Goal: Task Accomplishment & Management: Complete application form

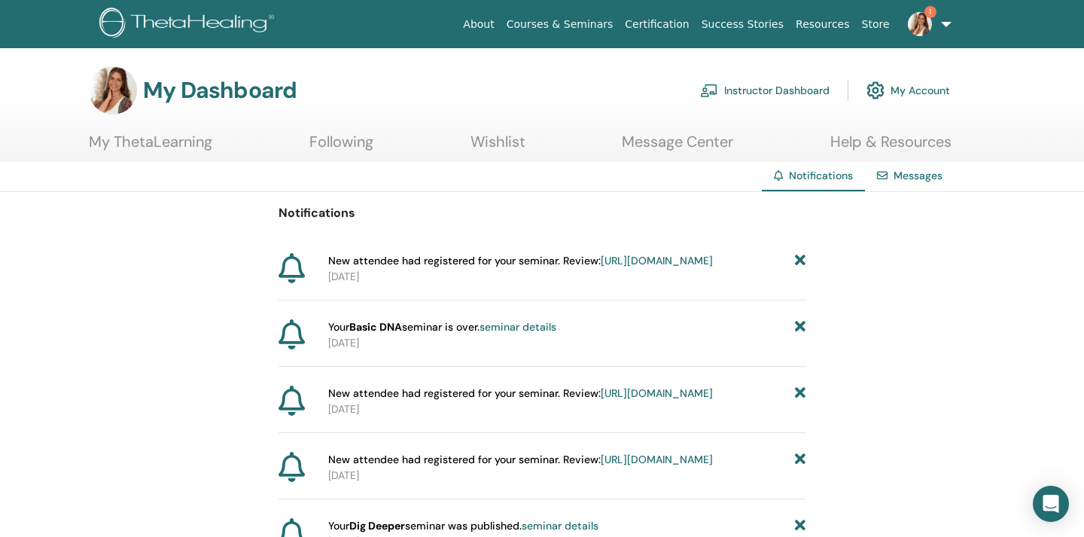
click at [625, 267] on link "https://member.thetahealing.com/instructor/seminar/363517/attendees" at bounding box center [657, 261] width 112 height 14
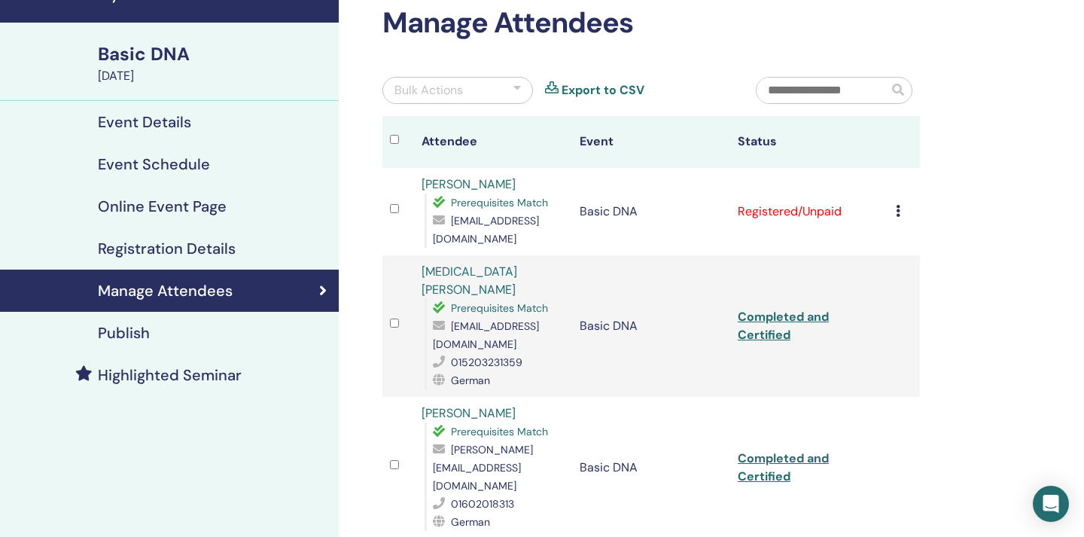
scroll to position [81, 0]
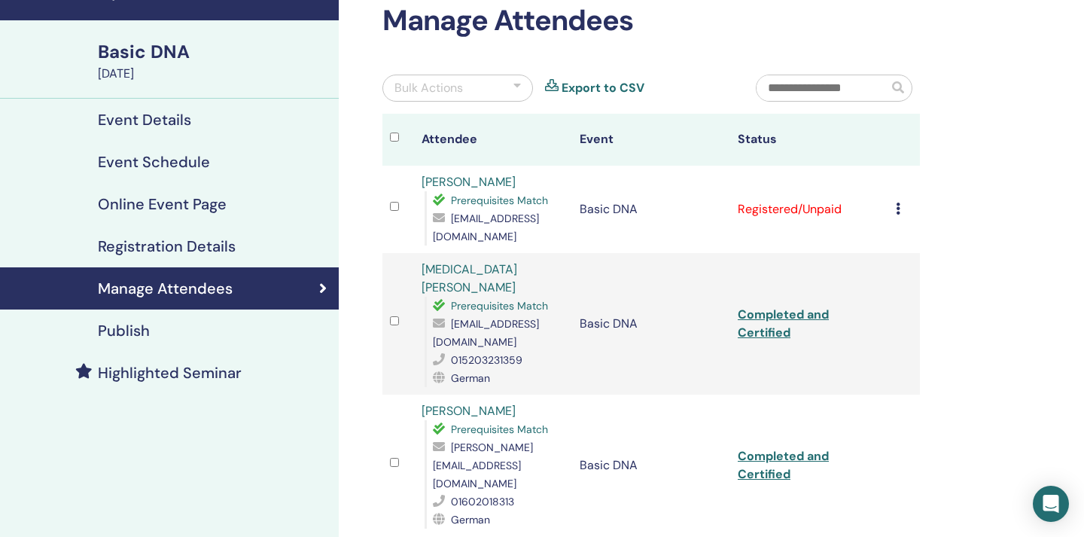
click at [897, 202] on icon at bounding box center [898, 208] width 5 height 12
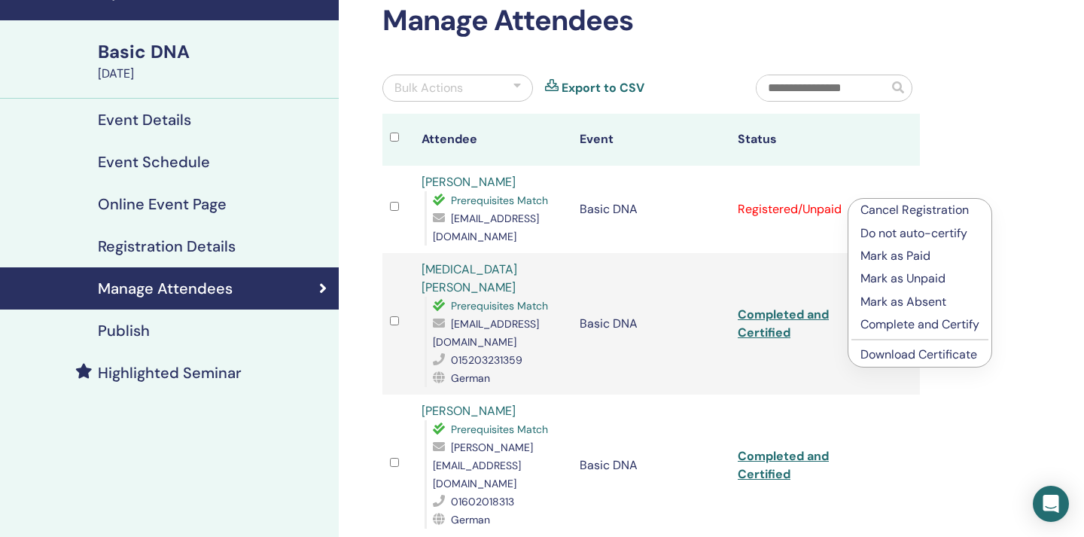
click at [902, 330] on p "Complete and Certify" at bounding box center [919, 324] width 119 height 18
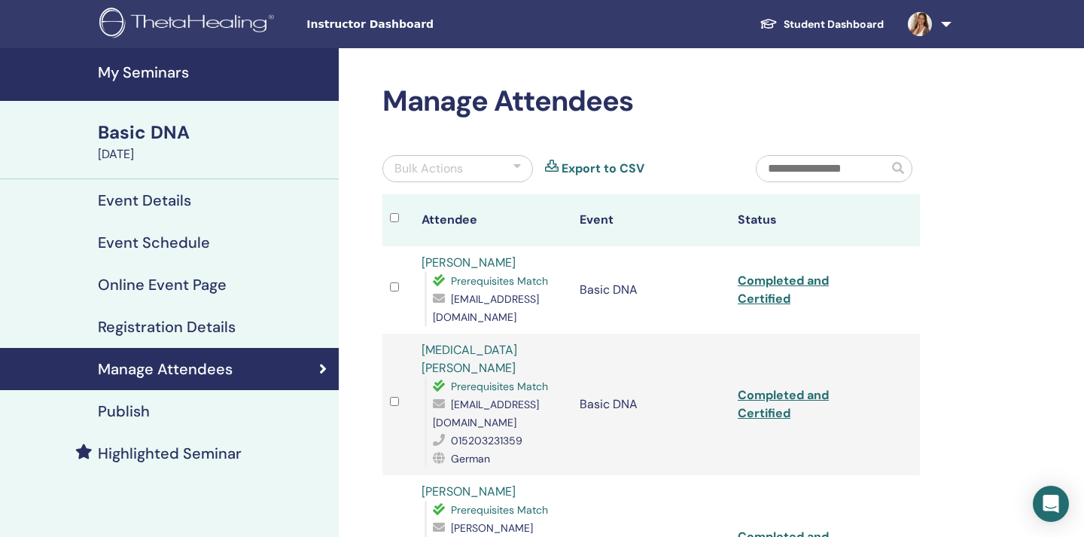
click at [359, 26] on span "Instructor Dashboard" at bounding box center [419, 25] width 226 height 16
click at [944, 24] on link at bounding box center [927, 24] width 62 height 48
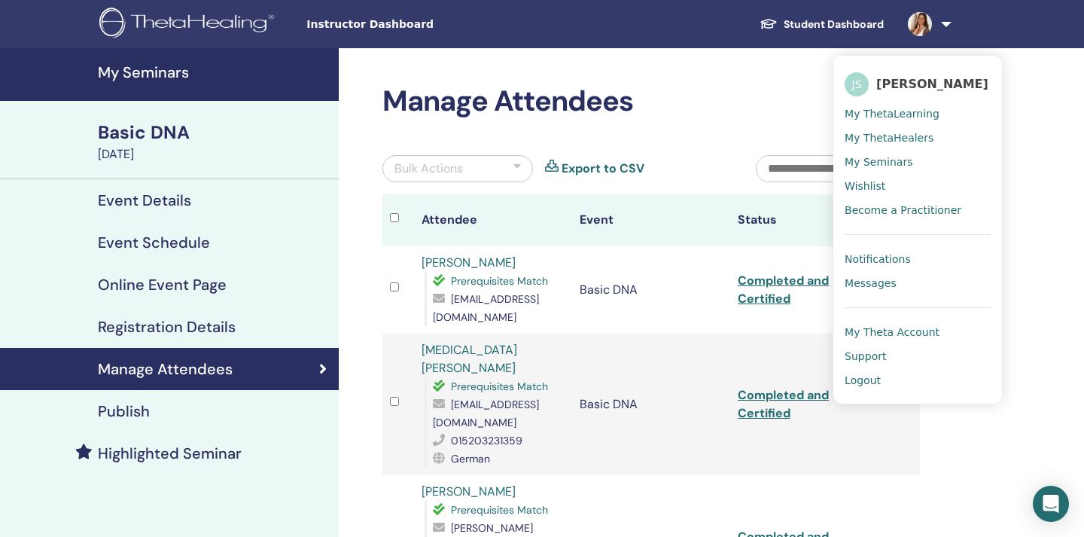
click at [351, 34] on div "Instructor Dashboard Student Dashboard JS Julia Stemmler My ThetaLearning My Th…" at bounding box center [541, 24] width 993 height 48
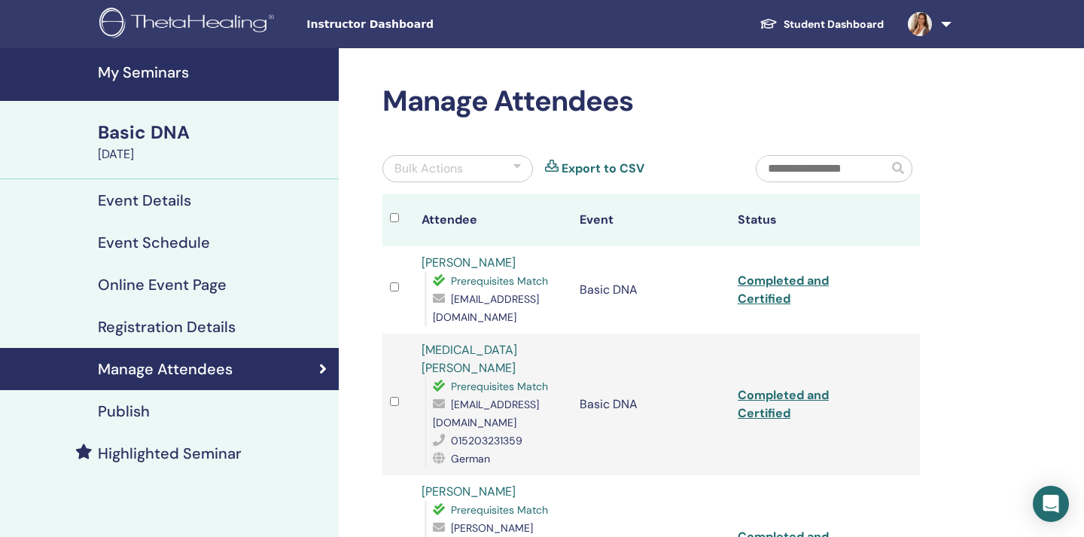
click at [169, 71] on h4 "My Seminars" at bounding box center [214, 72] width 232 height 18
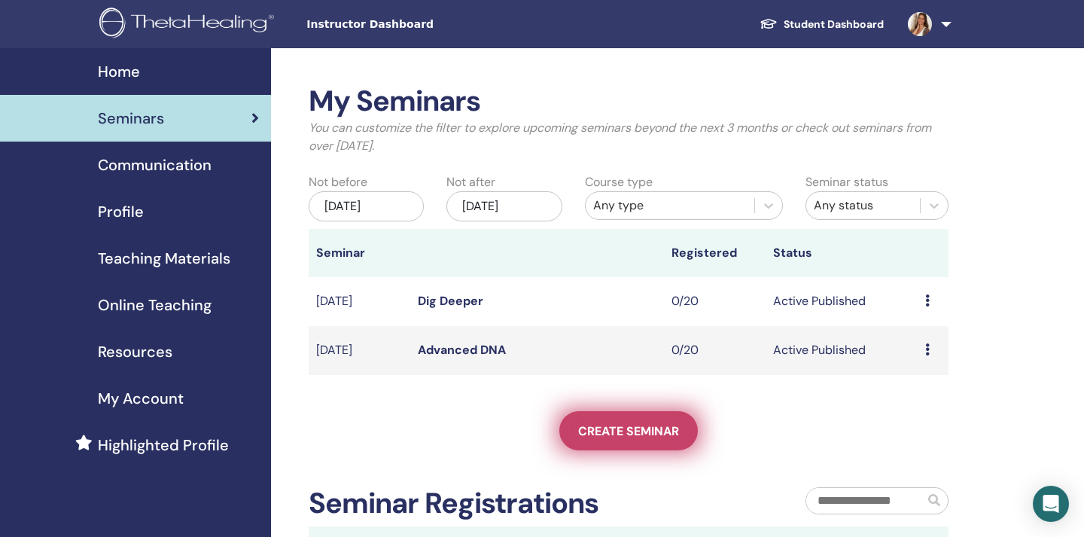
click at [612, 425] on span "Create seminar" at bounding box center [628, 431] width 101 height 16
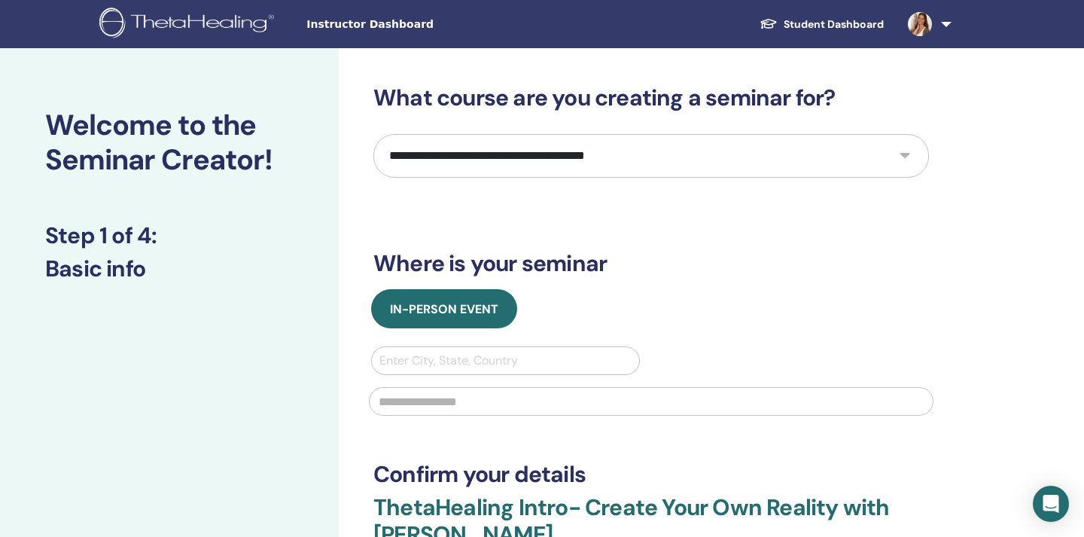
select select "*"
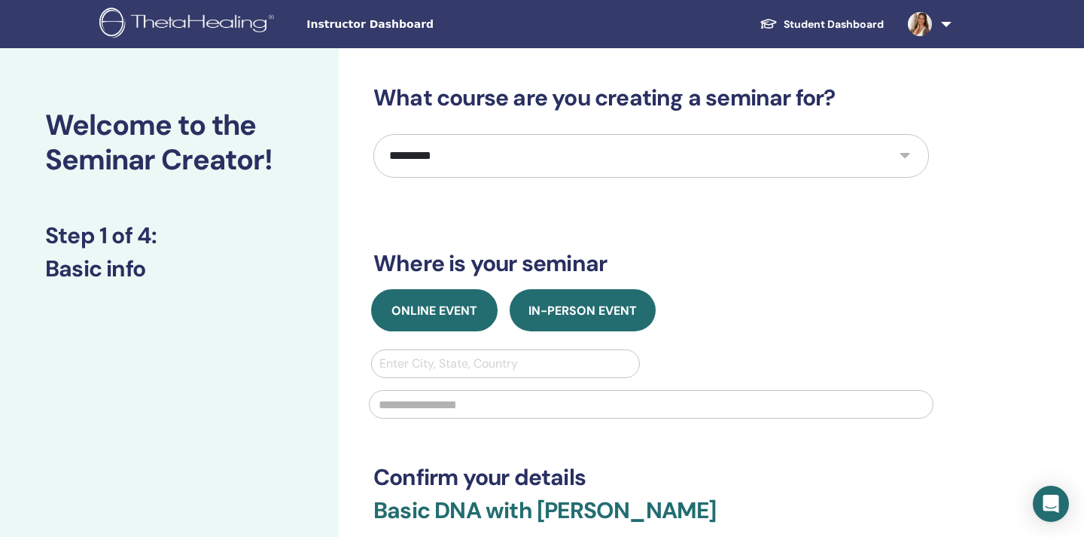
click at [455, 312] on span "Online Event" at bounding box center [434, 311] width 86 height 16
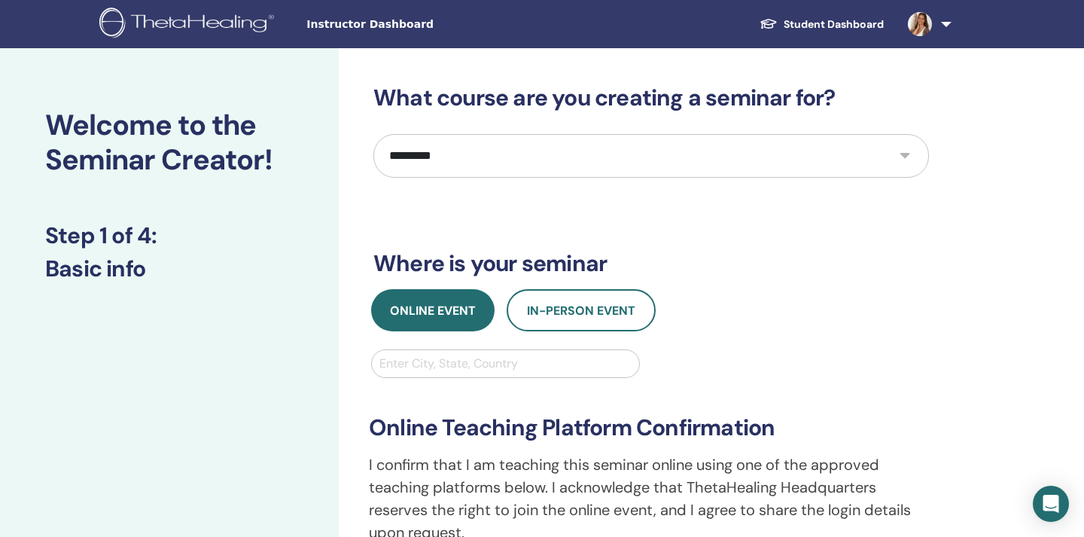
click at [460, 366] on div "Enter City, State, Country" at bounding box center [505, 363] width 252 height 18
type input "*******"
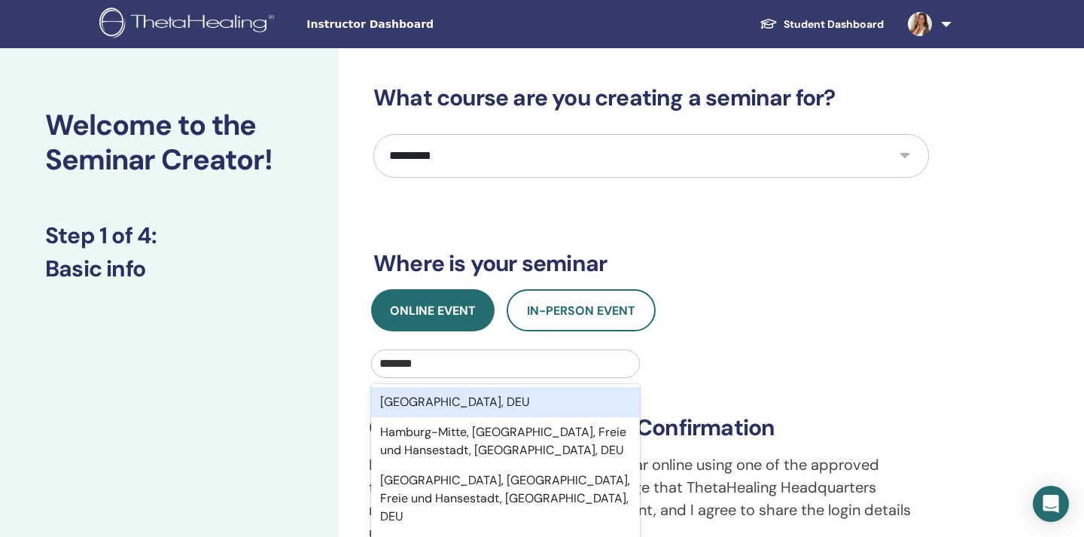
click at [463, 395] on div "Hamburg, DEU" at bounding box center [505, 402] width 269 height 30
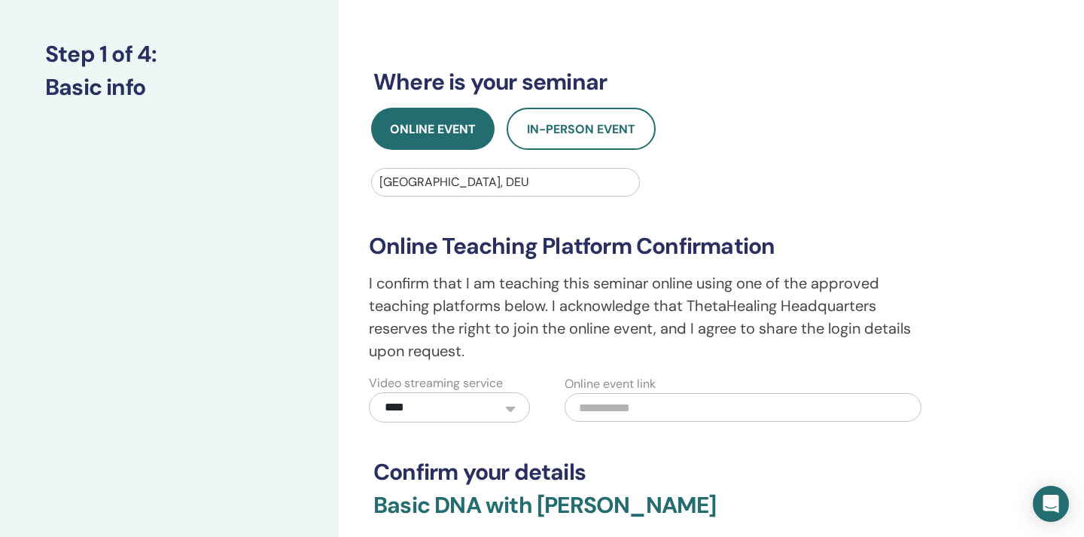
scroll to position [189, 0]
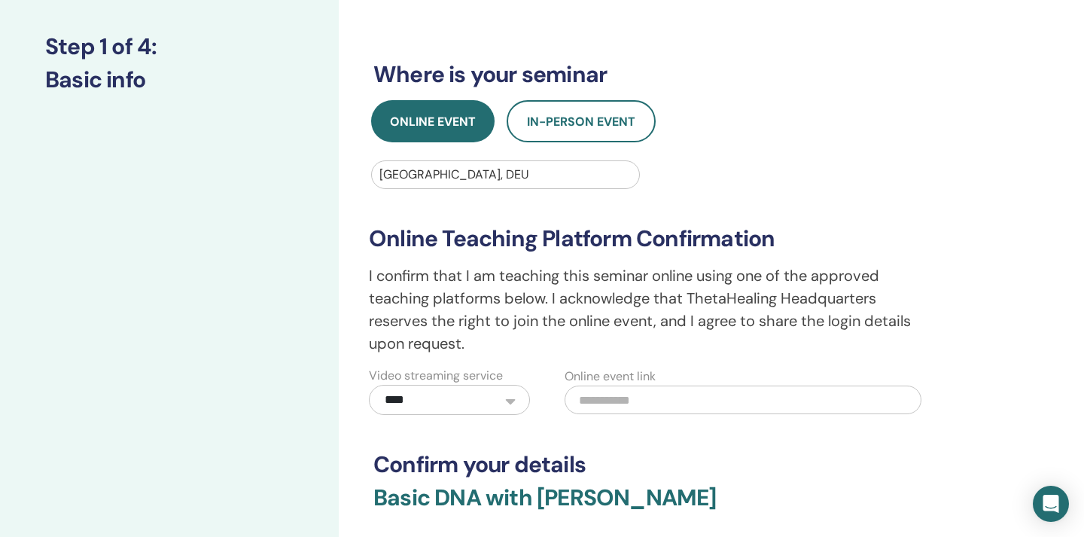
click at [622, 405] on input "text" at bounding box center [742, 399] width 357 height 29
paste input "**********"
type input "**********"
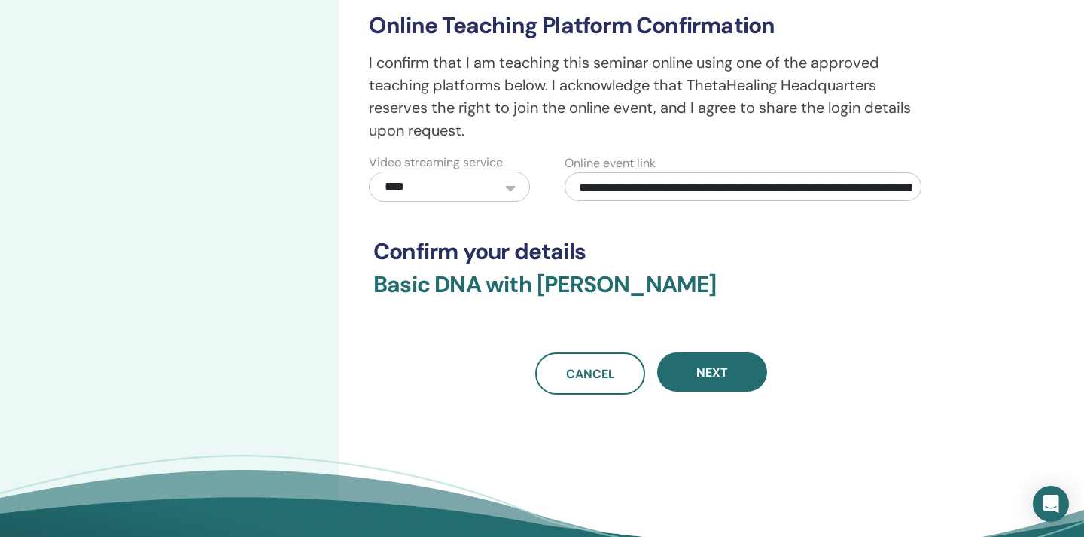
scroll to position [462, 0]
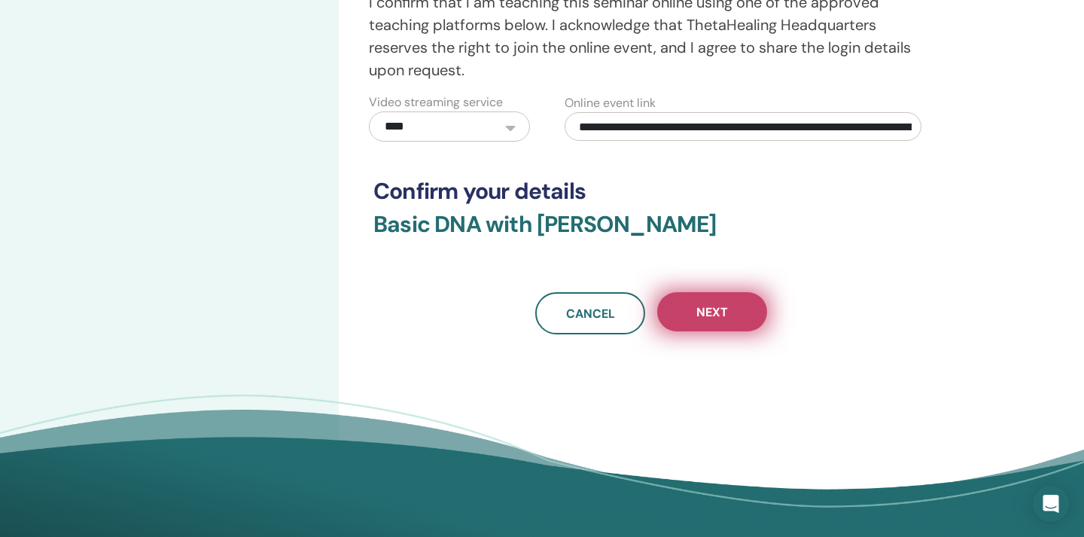
click at [696, 316] on span "Next" at bounding box center [712, 312] width 32 height 16
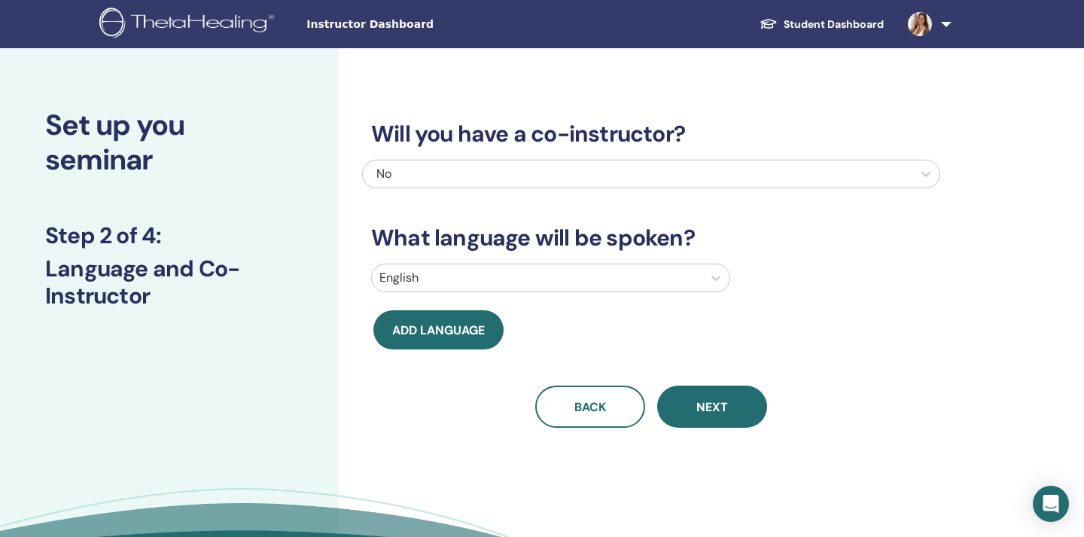
scroll to position [0, 0]
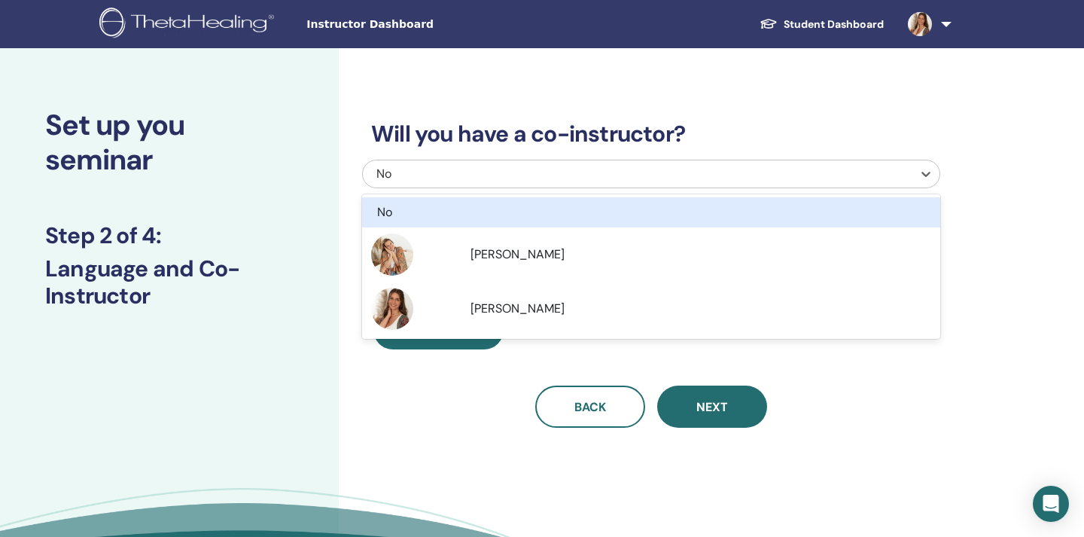
click at [612, 169] on div "No" at bounding box center [595, 174] width 439 height 18
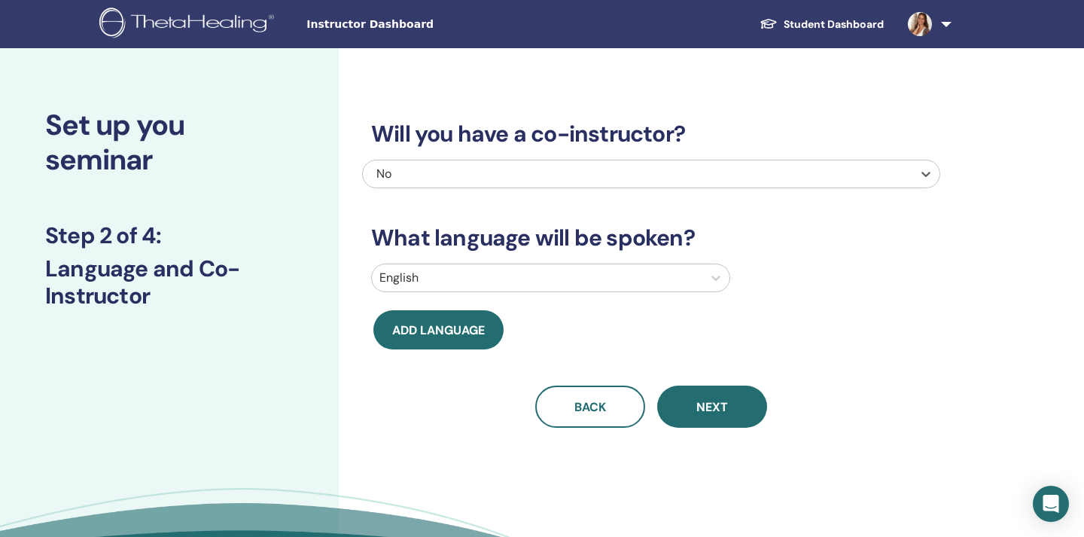
click at [568, 274] on div at bounding box center [536, 277] width 315 height 21
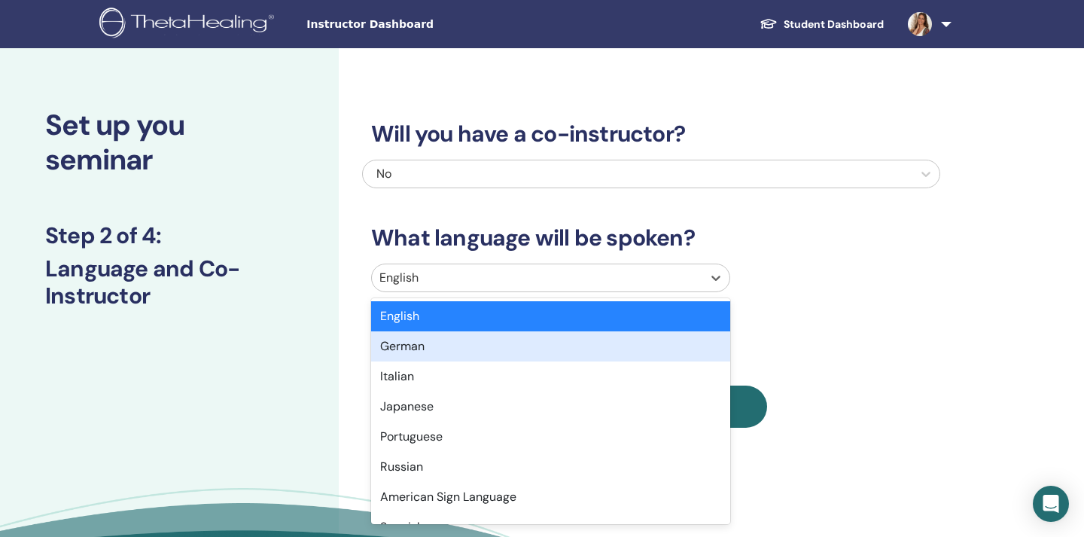
click at [546, 348] on div "German" at bounding box center [550, 346] width 359 height 30
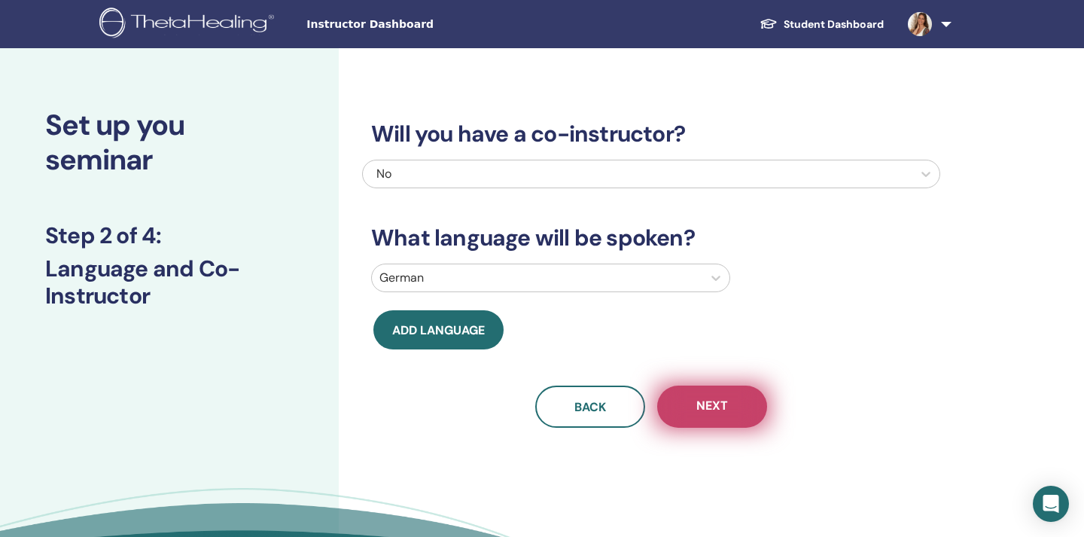
click at [682, 417] on button "Next" at bounding box center [712, 406] width 110 height 42
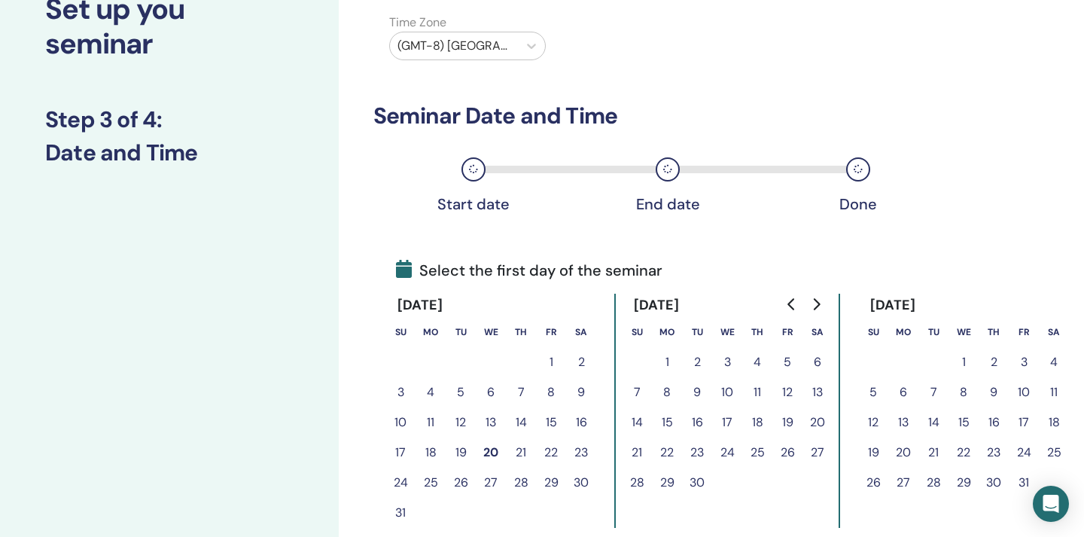
scroll to position [126, 0]
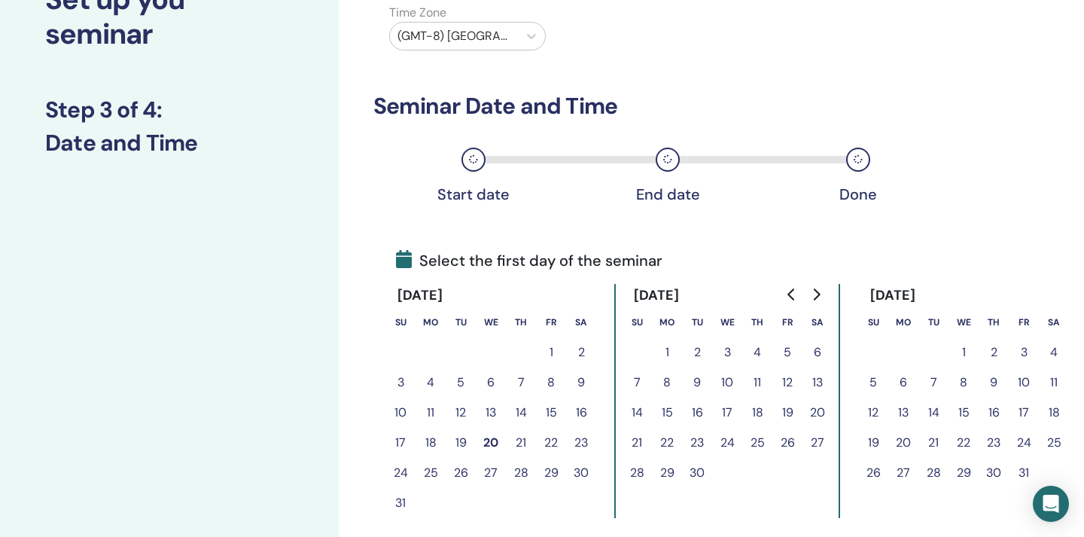
click at [522, 440] on button "21" at bounding box center [521, 442] width 30 height 30
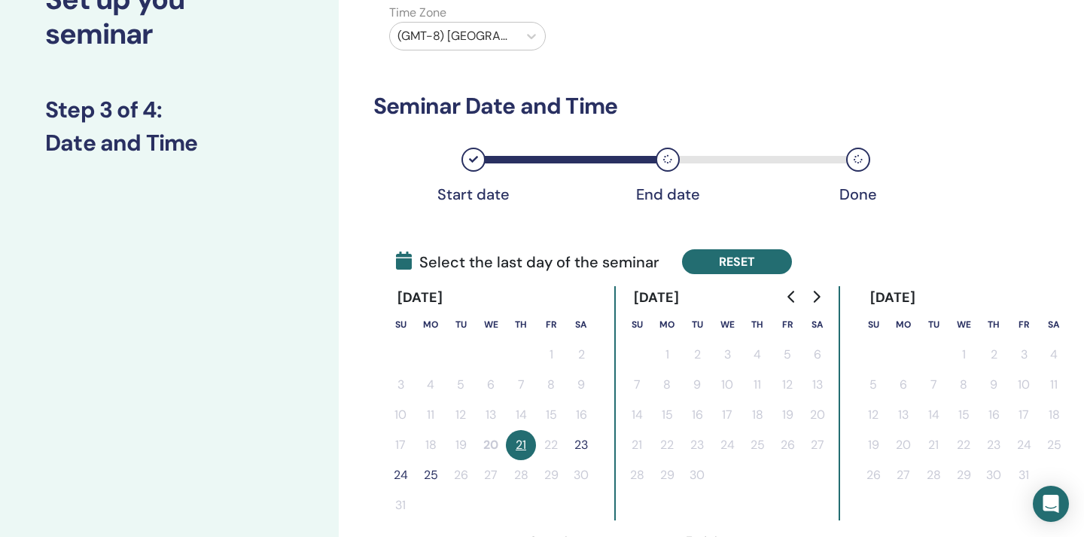
click at [721, 260] on button "Reset" at bounding box center [737, 261] width 110 height 25
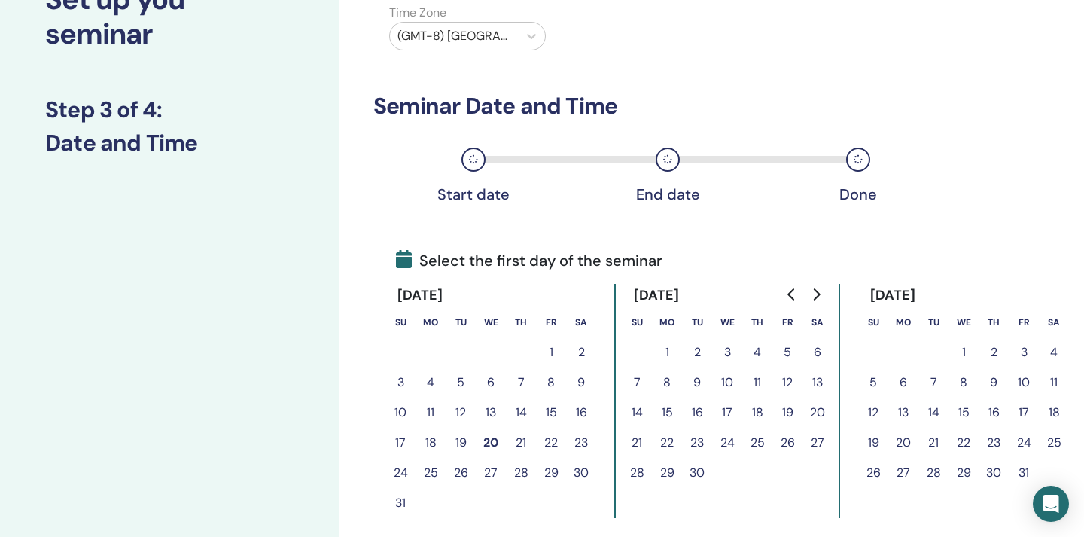
click at [550, 441] on button "22" at bounding box center [551, 442] width 30 height 30
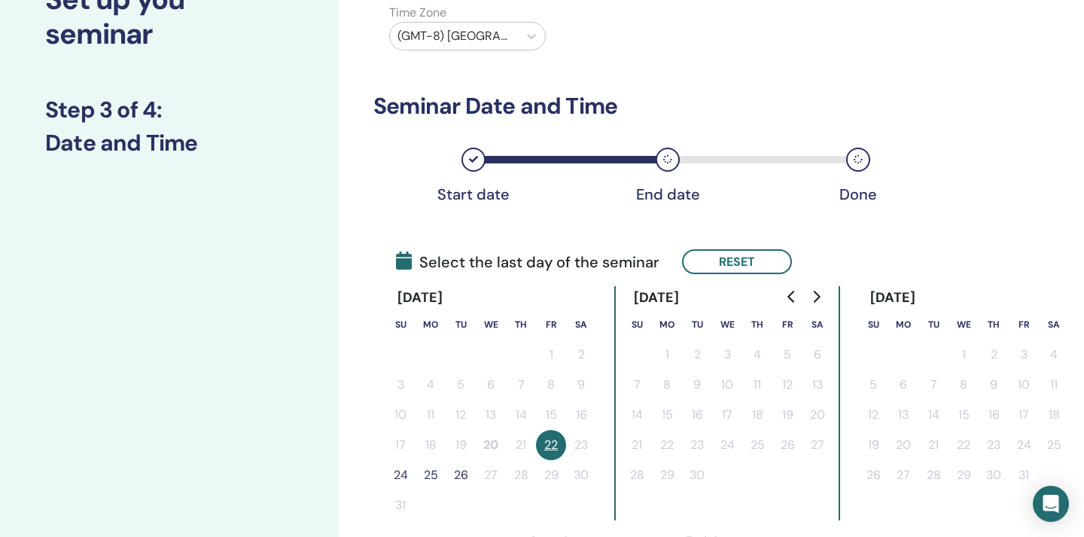
click at [403, 475] on button "24" at bounding box center [400, 475] width 30 height 30
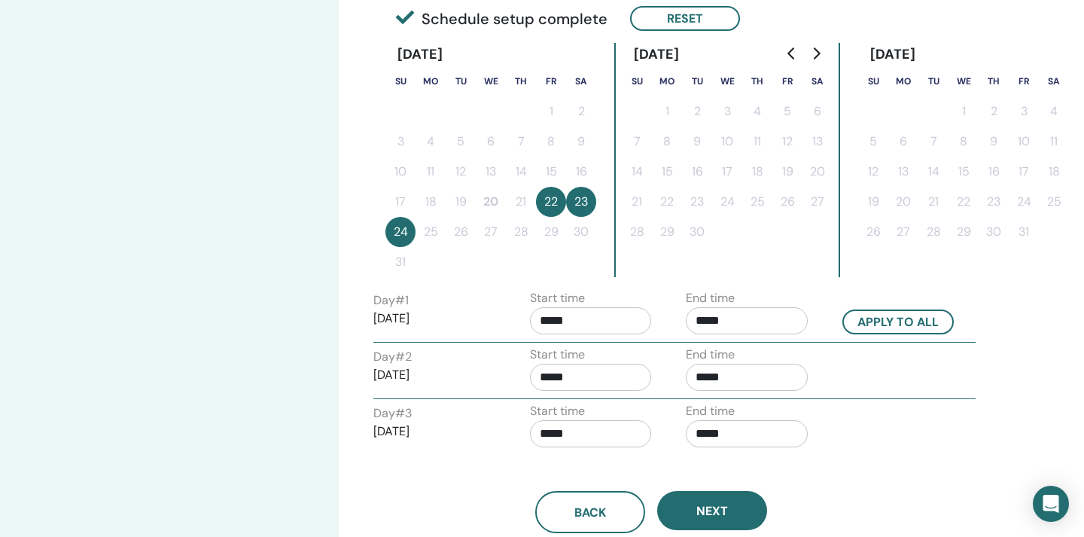
scroll to position [381, 0]
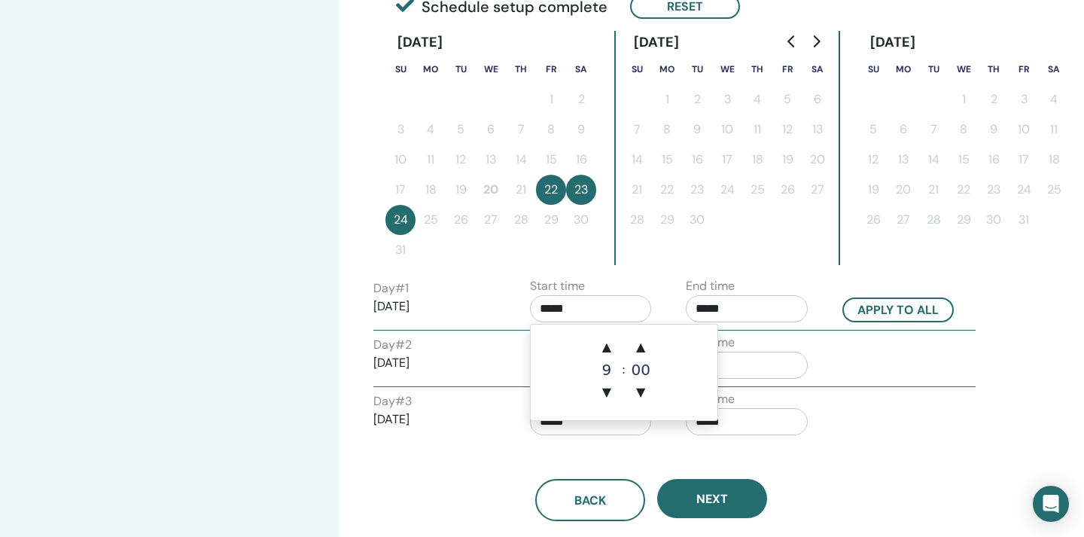
click at [599, 312] on input "*****" at bounding box center [591, 308] width 122 height 27
click at [610, 351] on span "▲" at bounding box center [607, 347] width 30 height 30
type input "*****"
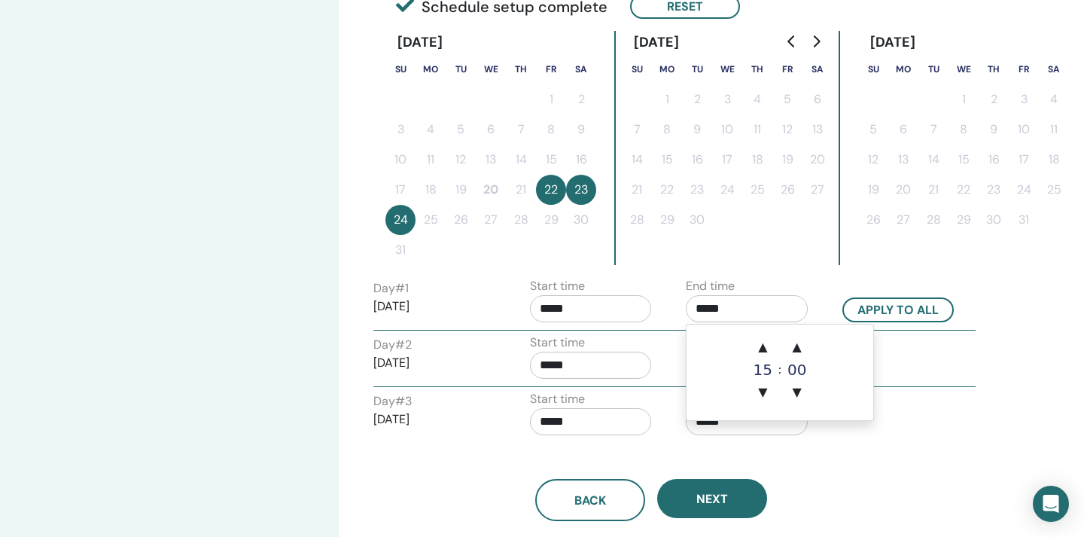
click at [727, 313] on input "*****" at bounding box center [747, 308] width 122 height 27
click at [765, 342] on span "▲" at bounding box center [762, 347] width 30 height 30
type input "*****"
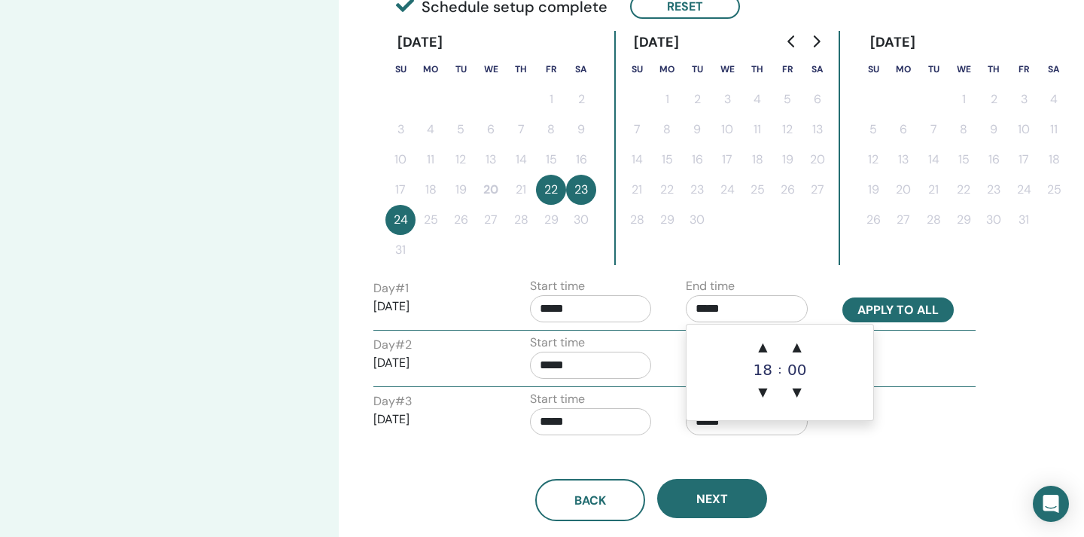
click at [895, 309] on button "Apply to all" at bounding box center [897, 309] width 111 height 25
type input "*****"
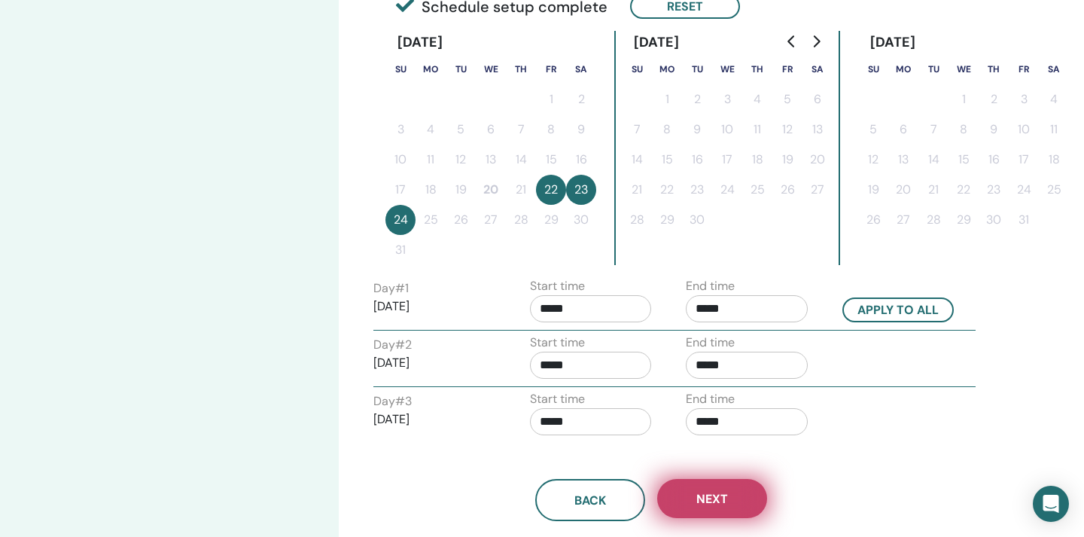
click at [737, 499] on button "Next" at bounding box center [712, 498] width 110 height 39
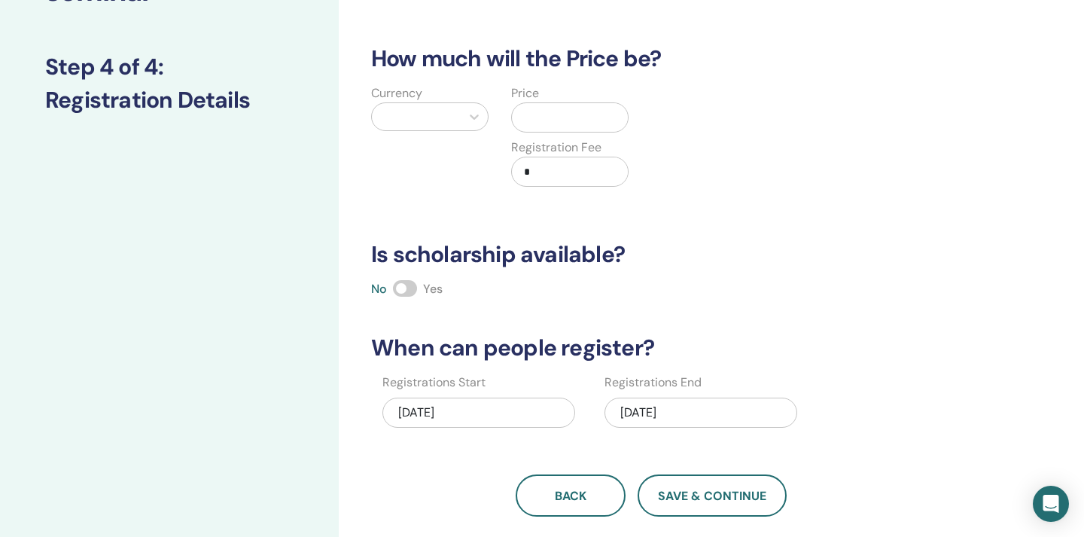
scroll to position [167, 0]
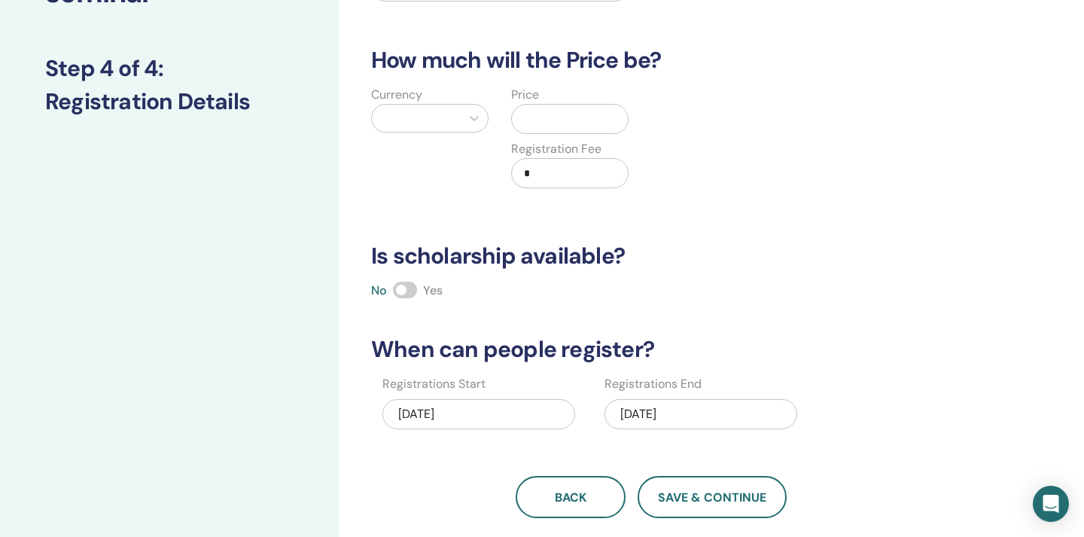
click at [411, 289] on span at bounding box center [405, 289] width 24 height 17
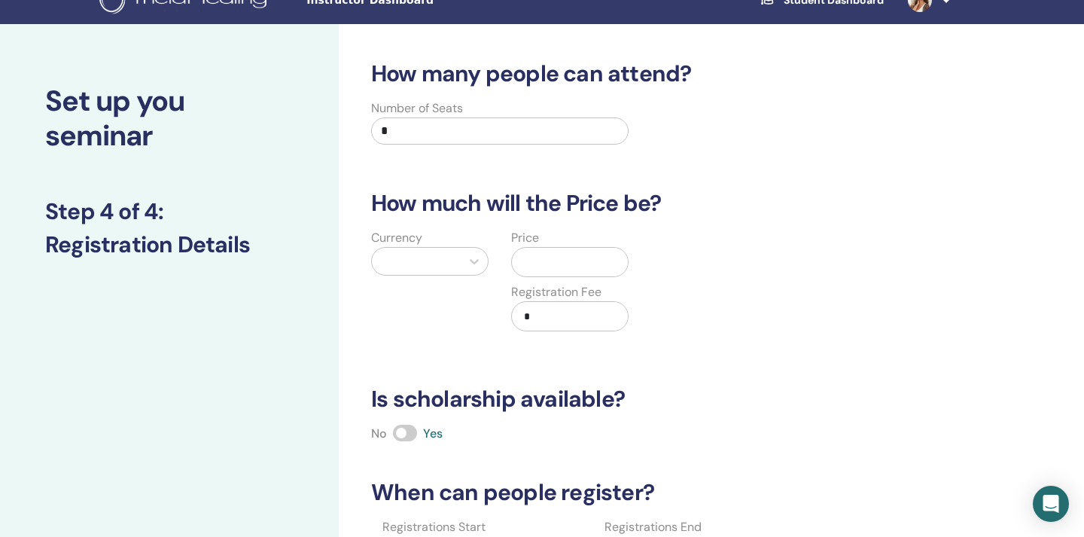
scroll to position [8, 0]
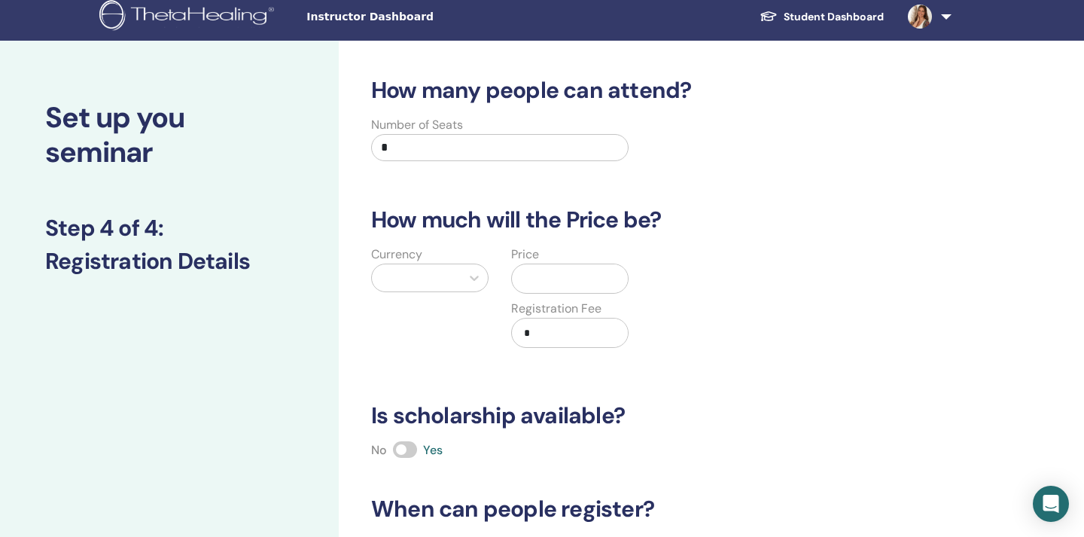
click at [474, 147] on input "*" at bounding box center [499, 147] width 257 height 27
type input "**"
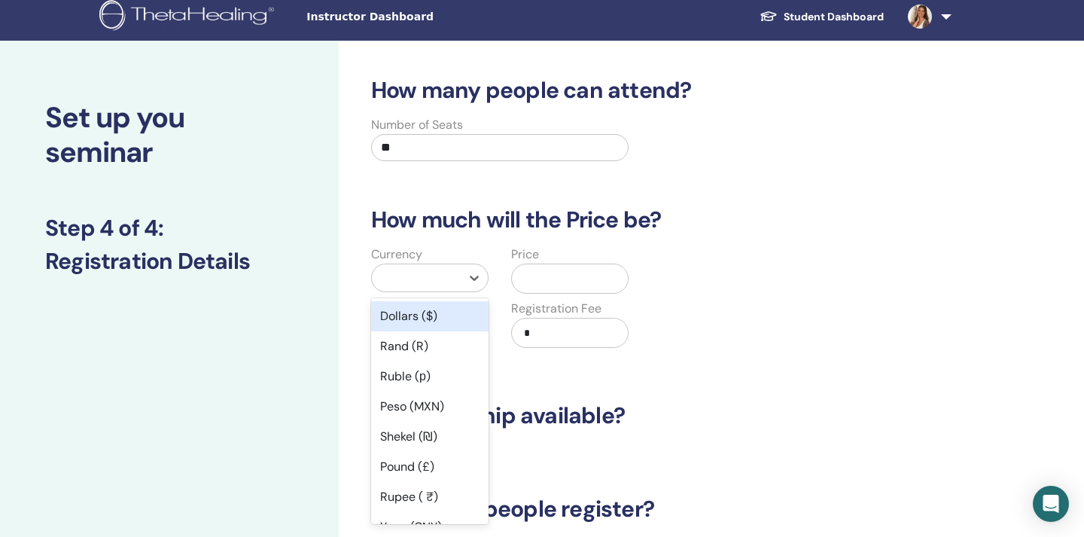
click at [444, 285] on div at bounding box center [416, 277] width 74 height 21
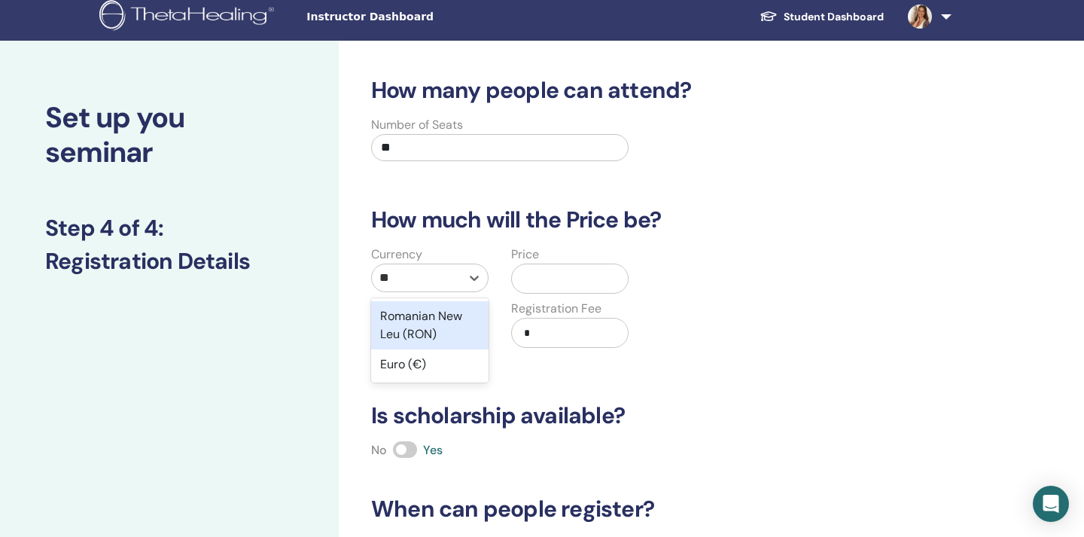
type input "***"
click at [443, 326] on div "Euro (€)" at bounding box center [429, 316] width 117 height 30
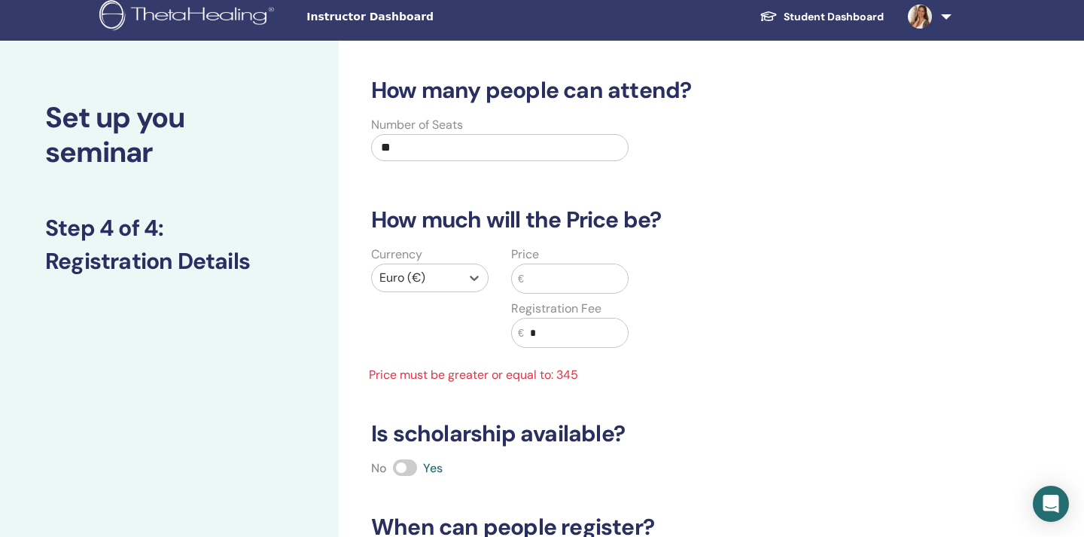
click at [548, 278] on input "text" at bounding box center [576, 278] width 104 height 29
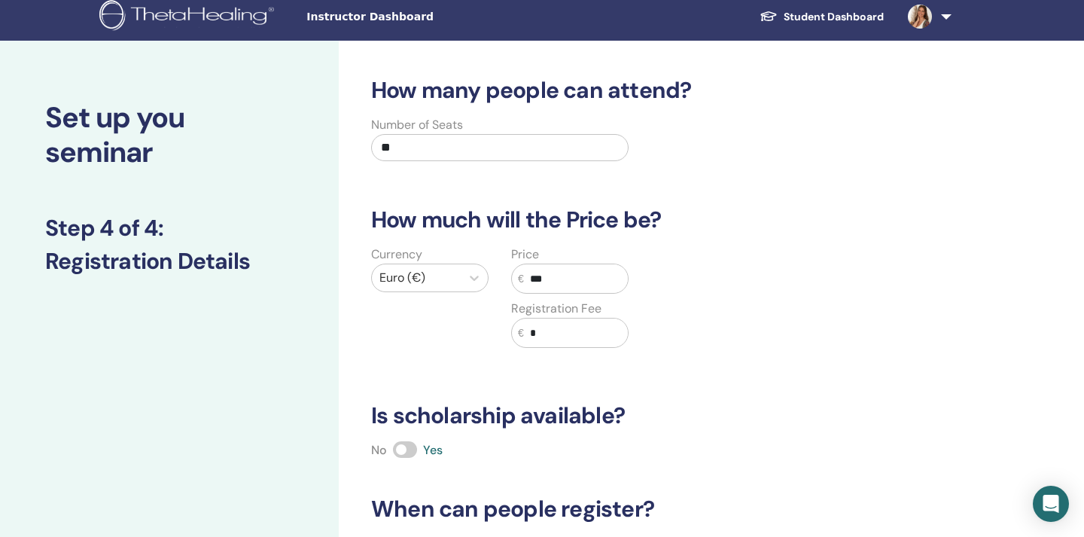
type input "***"
click at [574, 336] on input "*" at bounding box center [576, 332] width 104 height 29
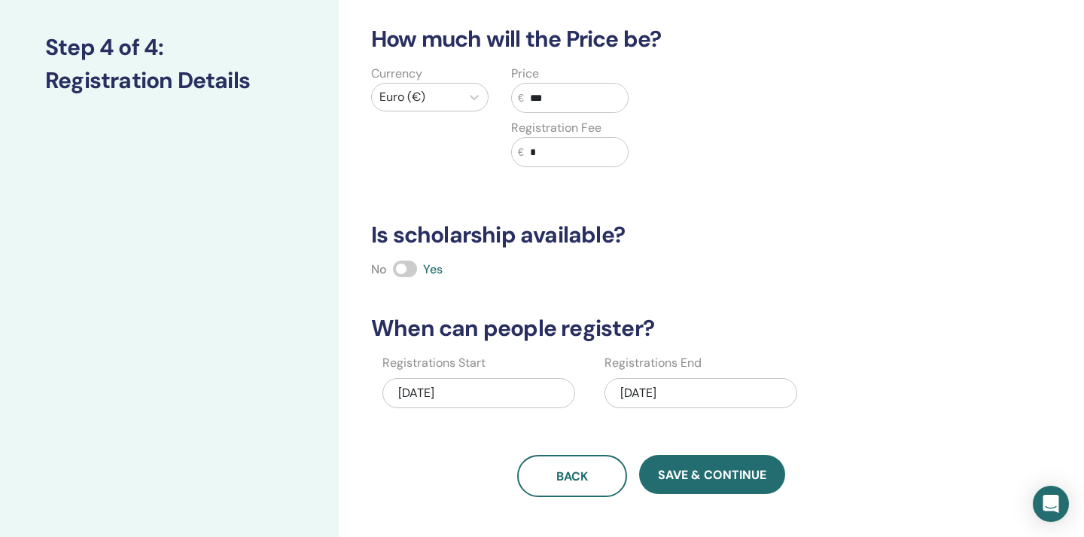
scroll to position [212, 0]
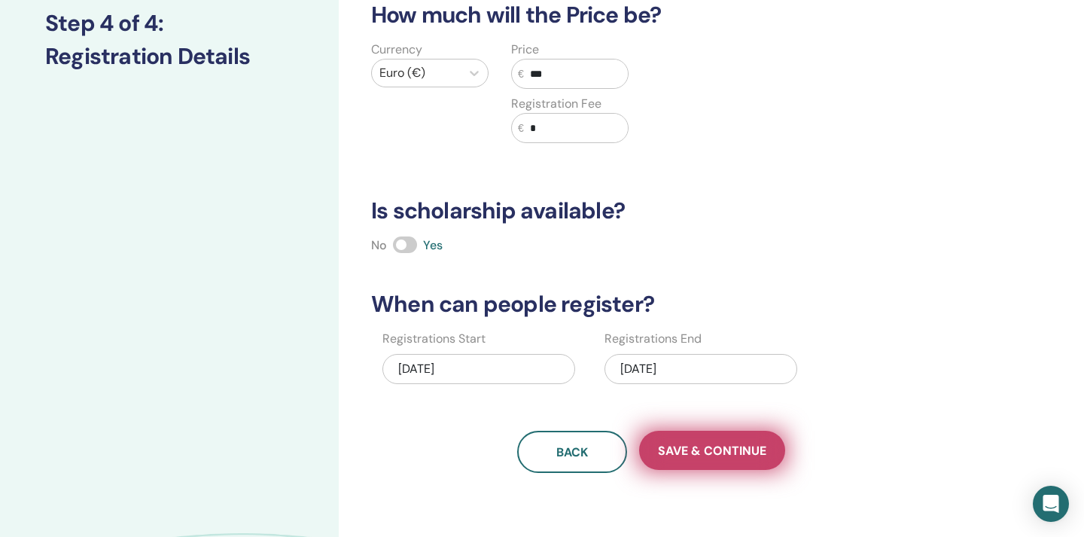
click at [693, 441] on button "Save & Continue" at bounding box center [712, 449] width 146 height 39
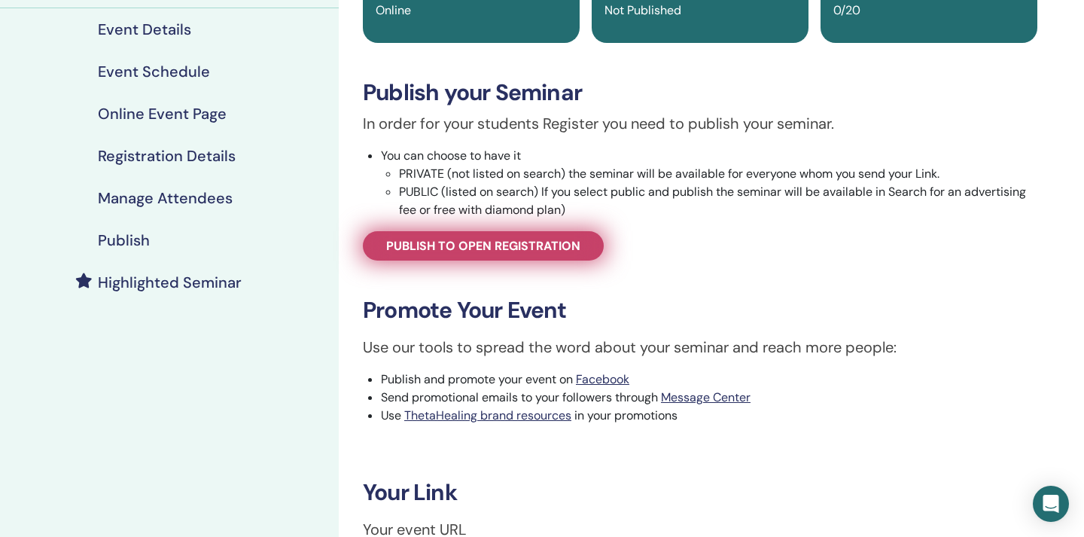
scroll to position [138, 0]
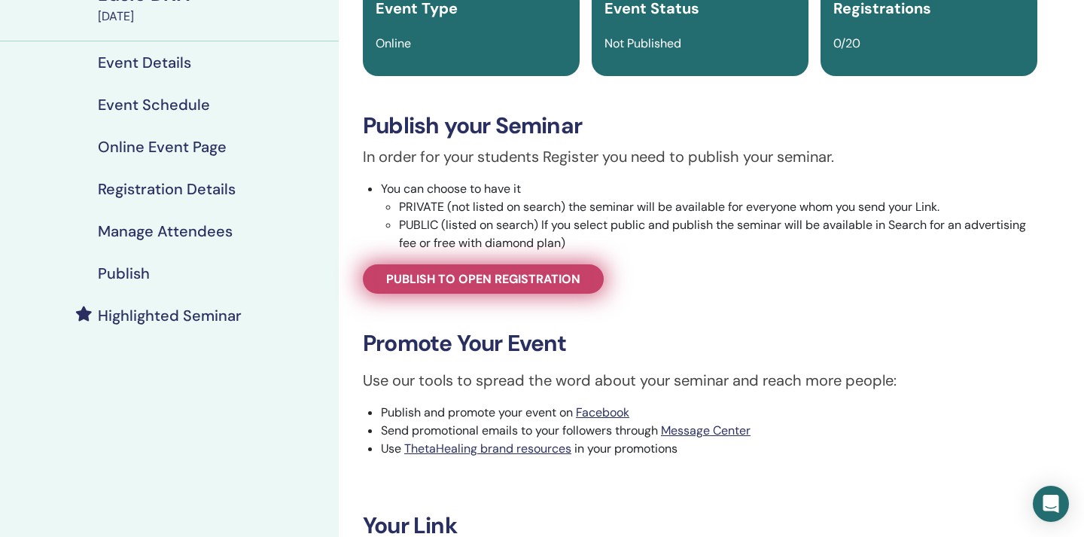
click at [485, 275] on span "Publish to open registration" at bounding box center [483, 279] width 194 height 16
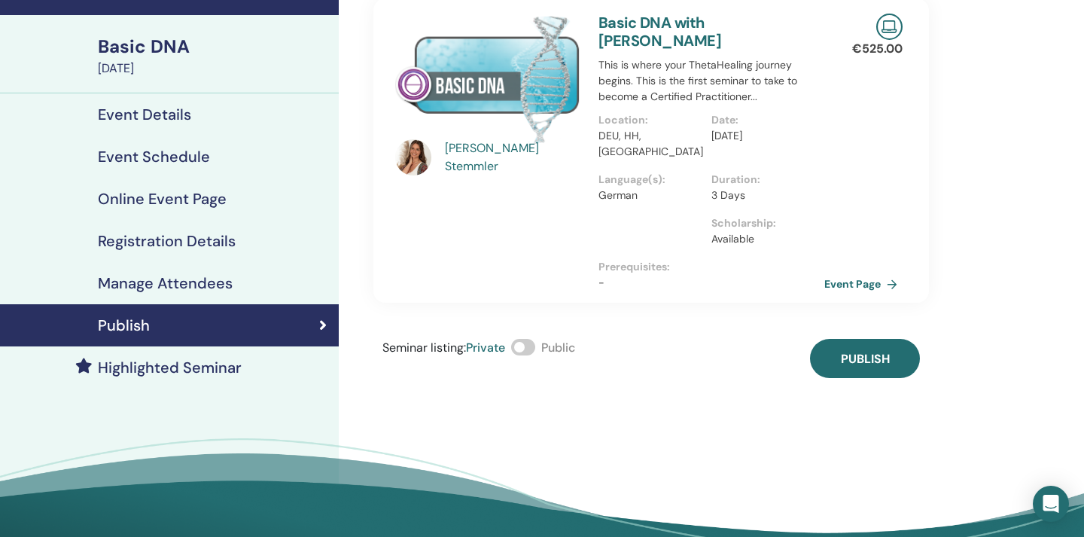
scroll to position [84, 0]
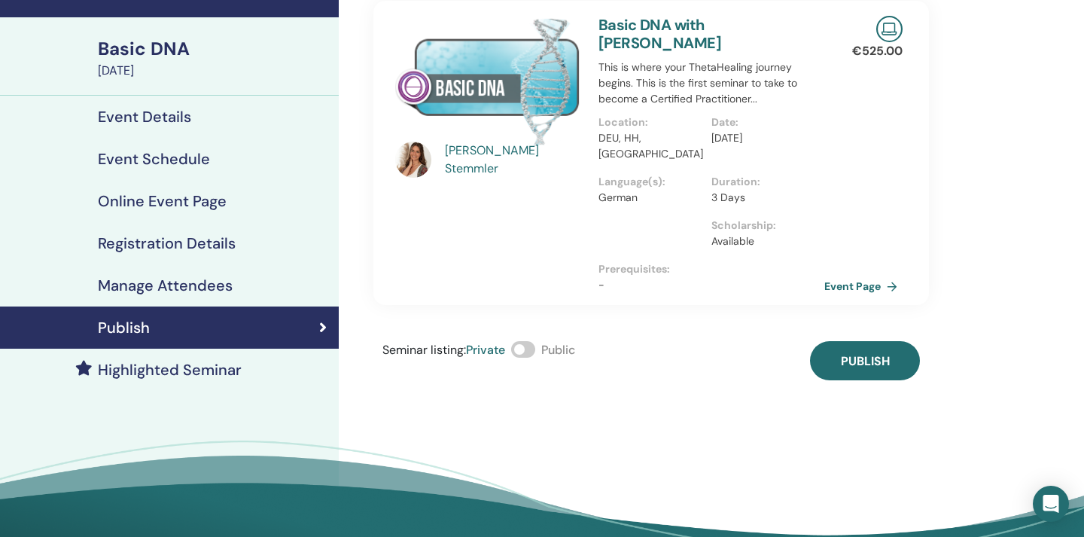
click at [531, 341] on span at bounding box center [523, 349] width 24 height 17
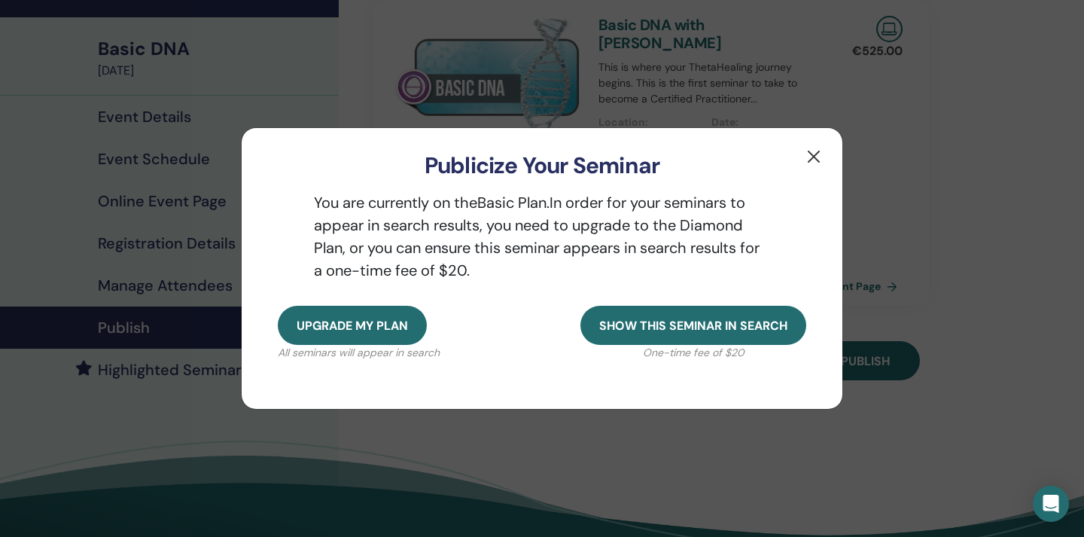
click at [817, 153] on button "button" at bounding box center [813, 156] width 24 height 24
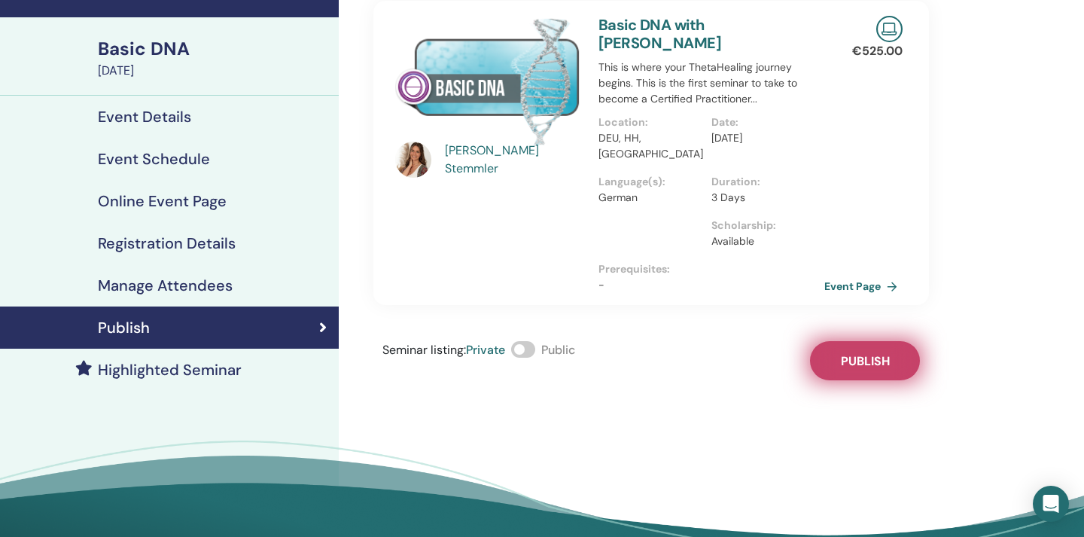
click at [852, 353] on span "Publish" at bounding box center [865, 361] width 49 height 16
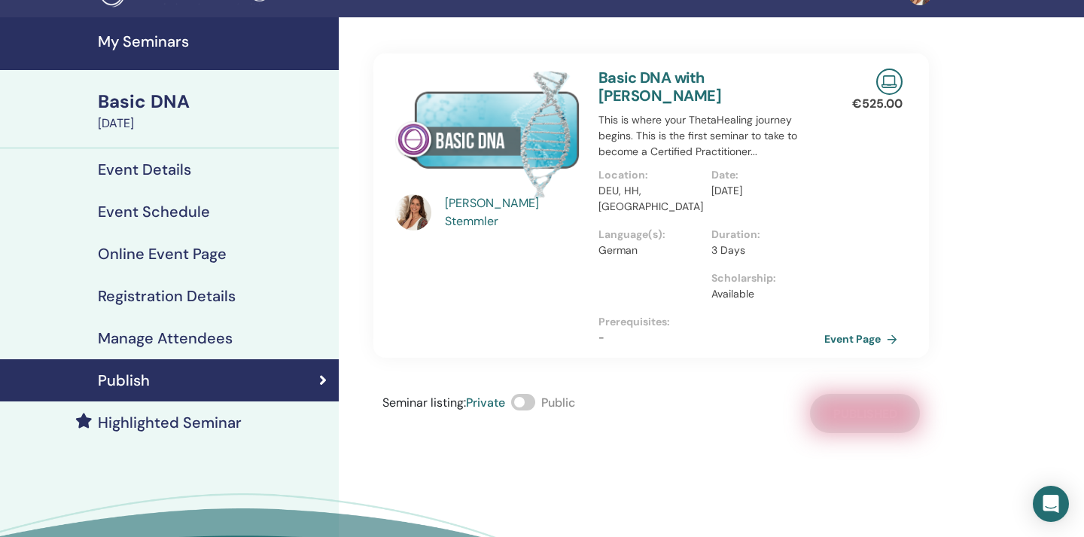
scroll to position [29, 0]
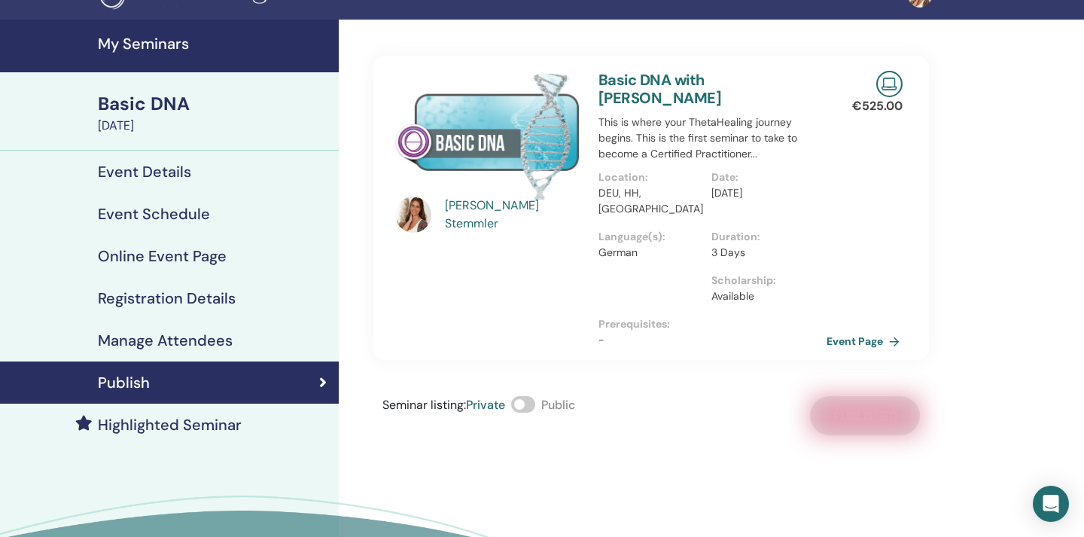
click at [844, 330] on link "Event Page" at bounding box center [865, 341] width 79 height 23
click at [530, 396] on span at bounding box center [523, 404] width 24 height 17
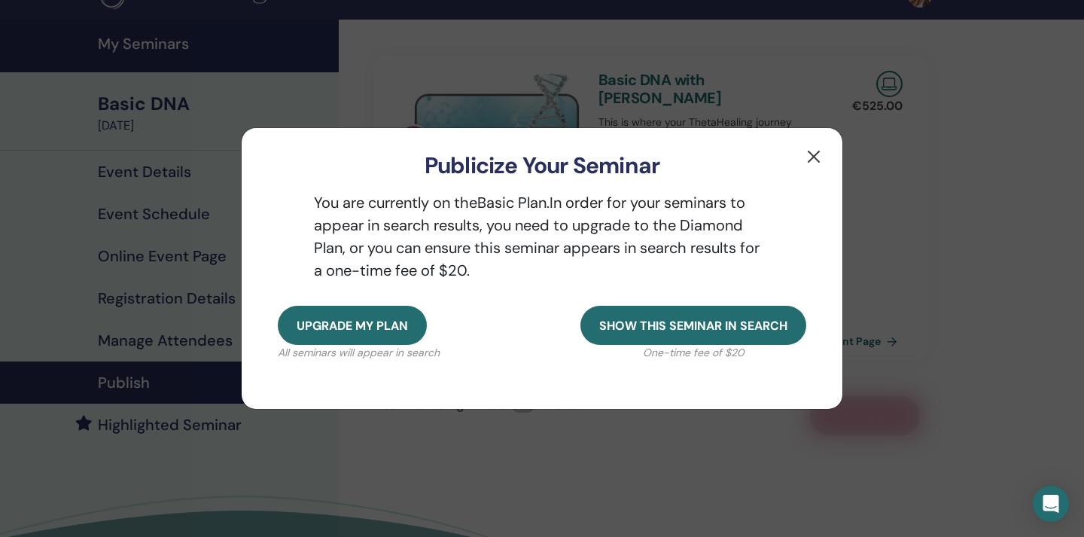
click at [814, 153] on button "button" at bounding box center [813, 156] width 24 height 24
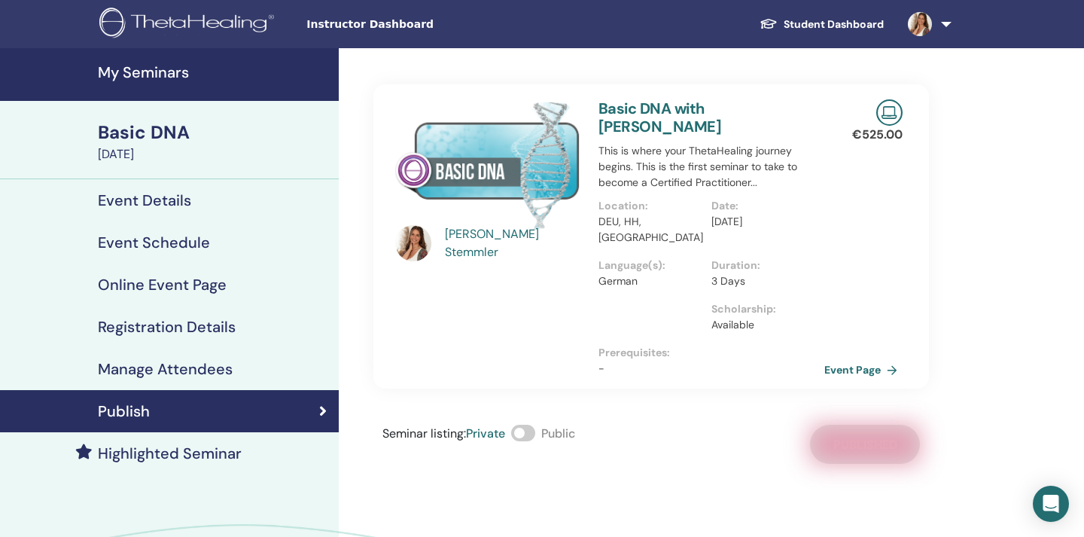
scroll to position [0, 0]
click at [943, 23] on link at bounding box center [927, 24] width 62 height 48
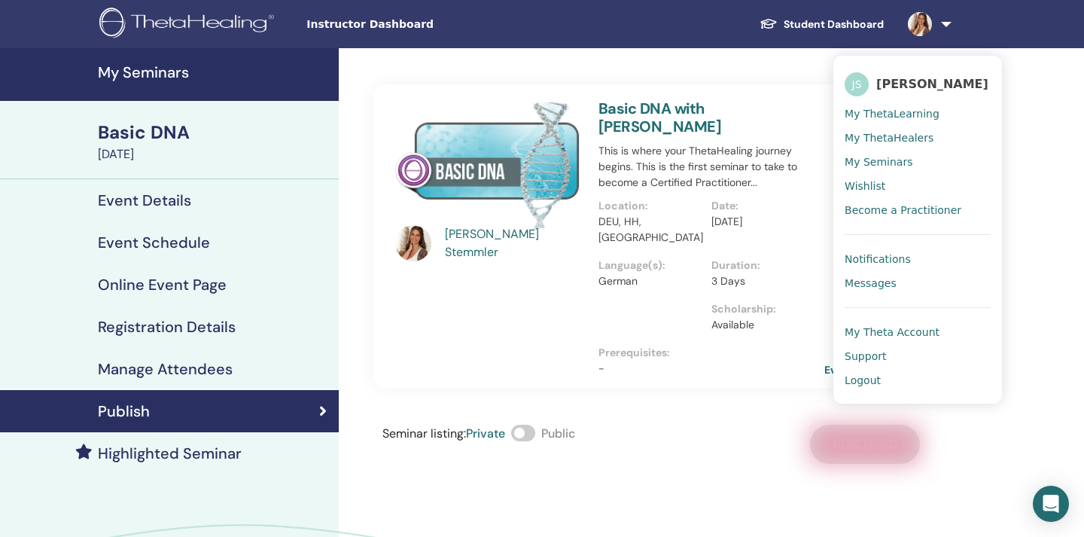
click at [897, 328] on span "My Theta Account" at bounding box center [891, 332] width 95 height 14
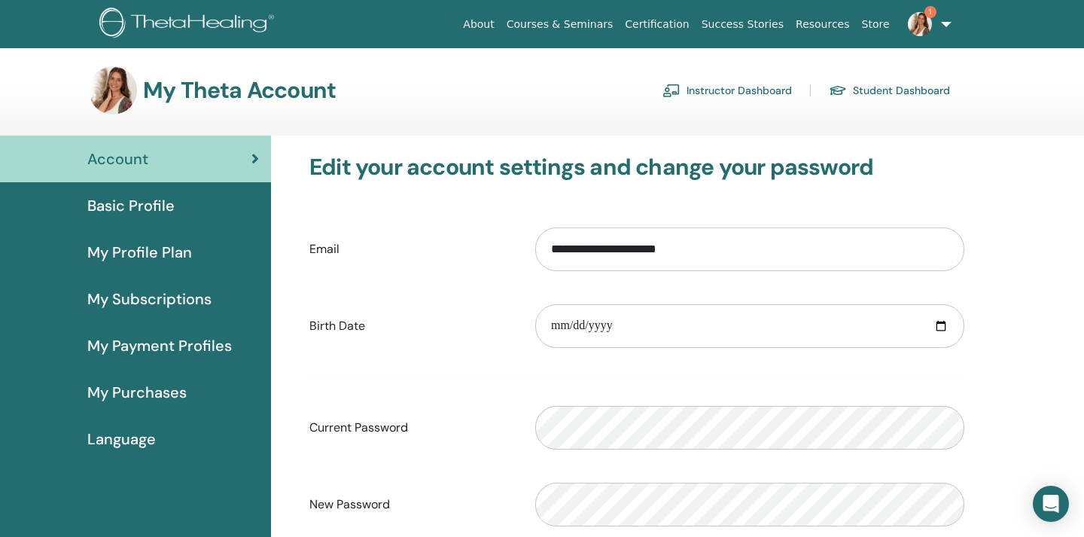
click at [149, 257] on span "My Profile Plan" at bounding box center [139, 252] width 105 height 23
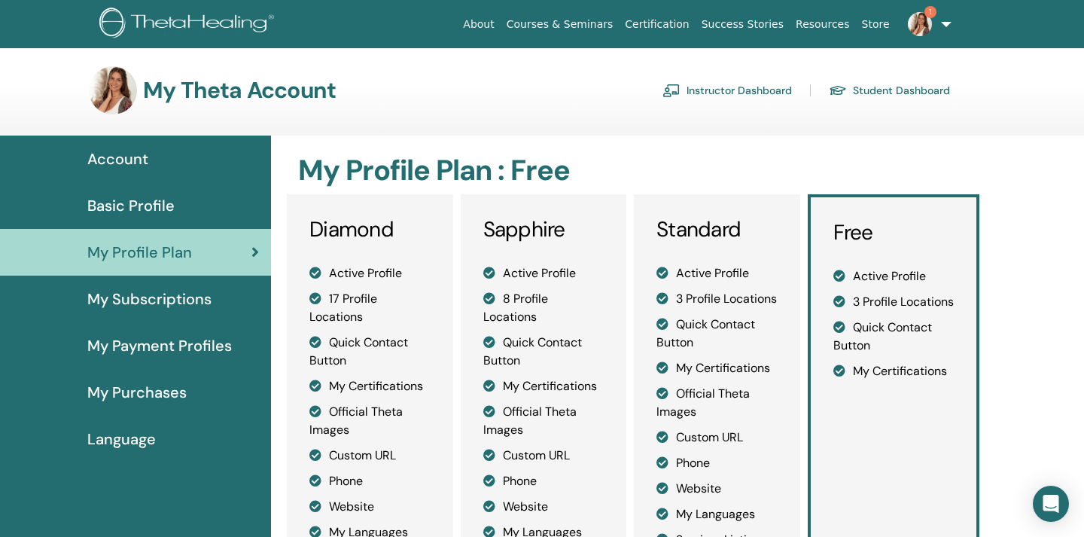
click at [353, 233] on h3 "Diamond" at bounding box center [369, 230] width 121 height 26
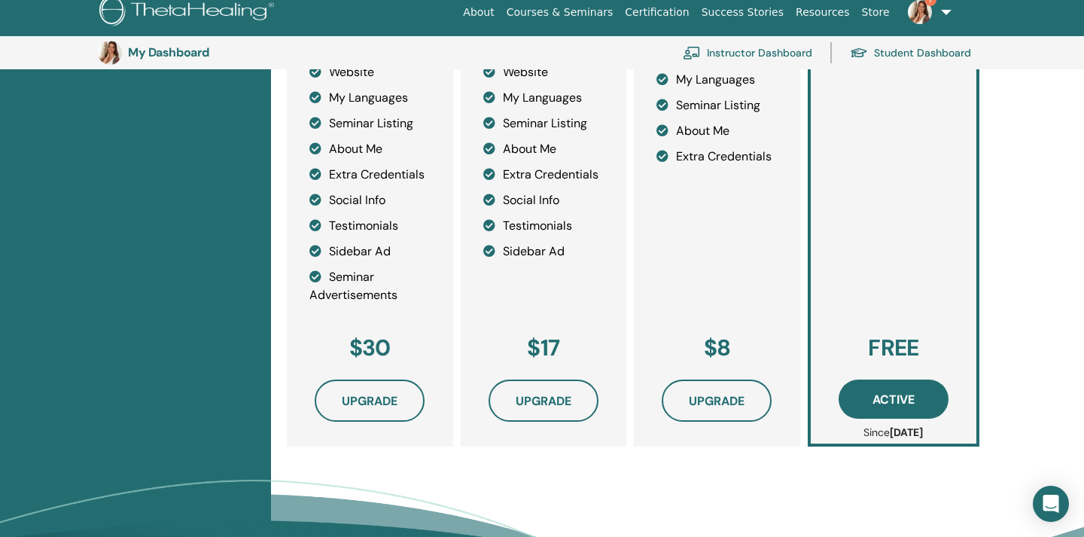
scroll to position [485, 0]
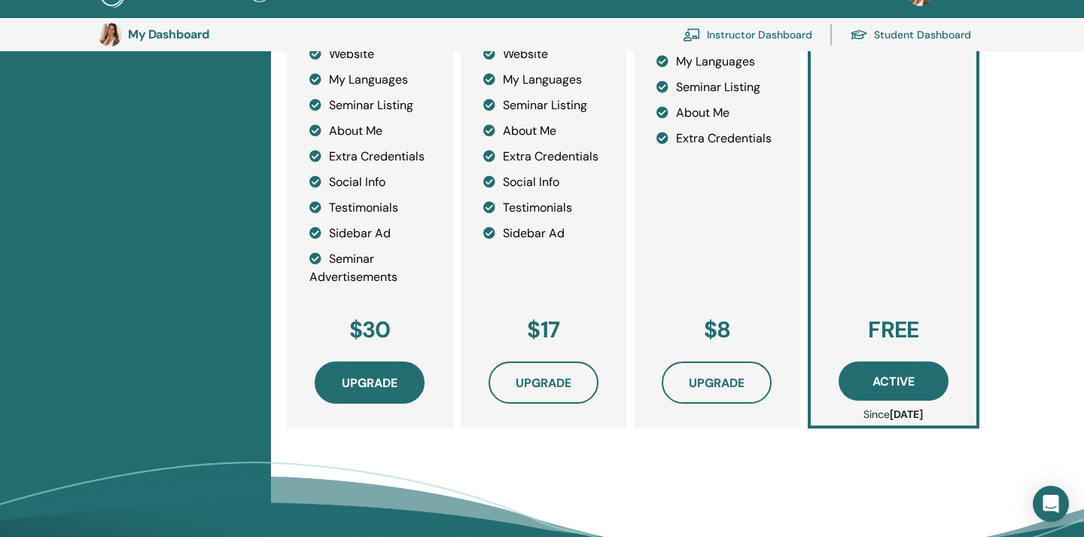
click at [373, 388] on span "Upgrade" at bounding box center [370, 383] width 56 height 16
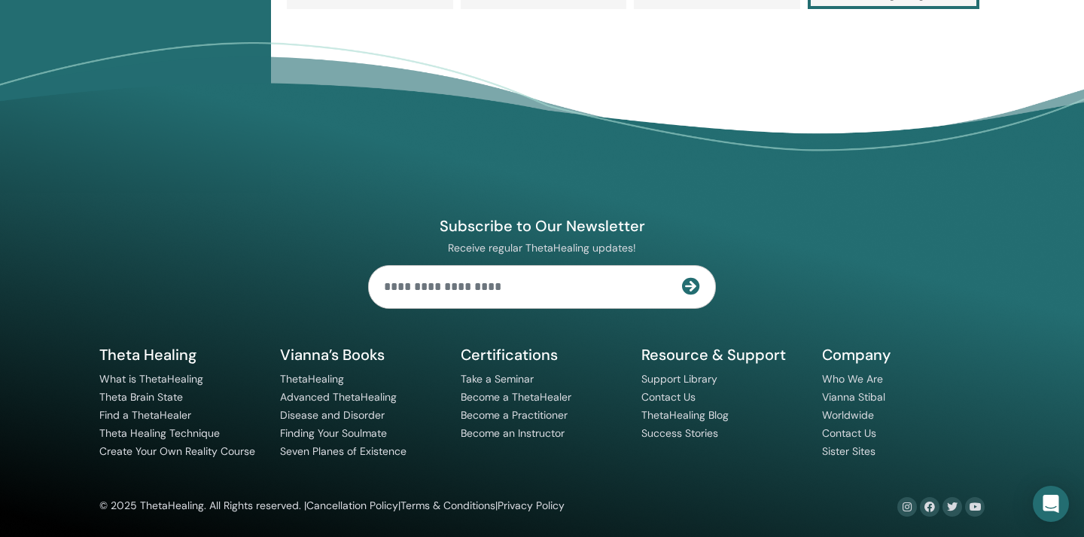
scroll to position [904, 0]
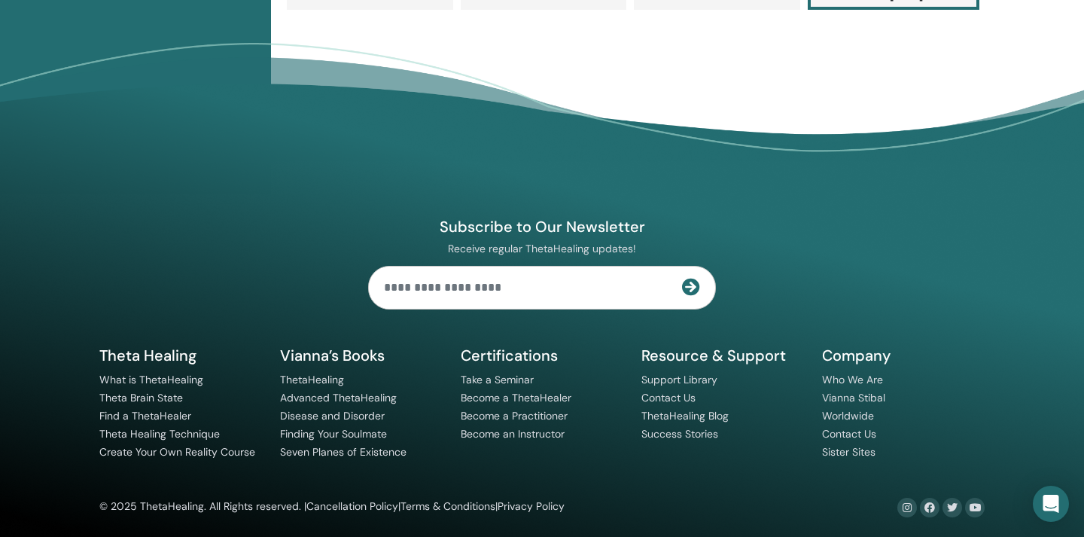
click at [494, 301] on input "text" at bounding box center [525, 287] width 313 height 42
type input "**********"
click at [689, 287] on icon at bounding box center [691, 287] width 18 height 18
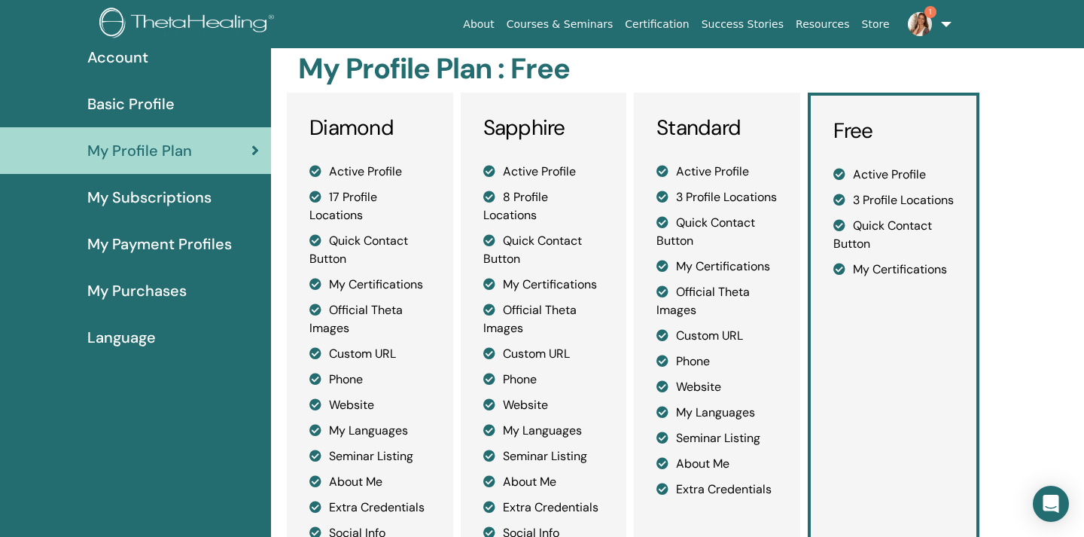
scroll to position [101, 0]
click at [184, 248] on span "My Payment Profiles" at bounding box center [159, 244] width 144 height 23
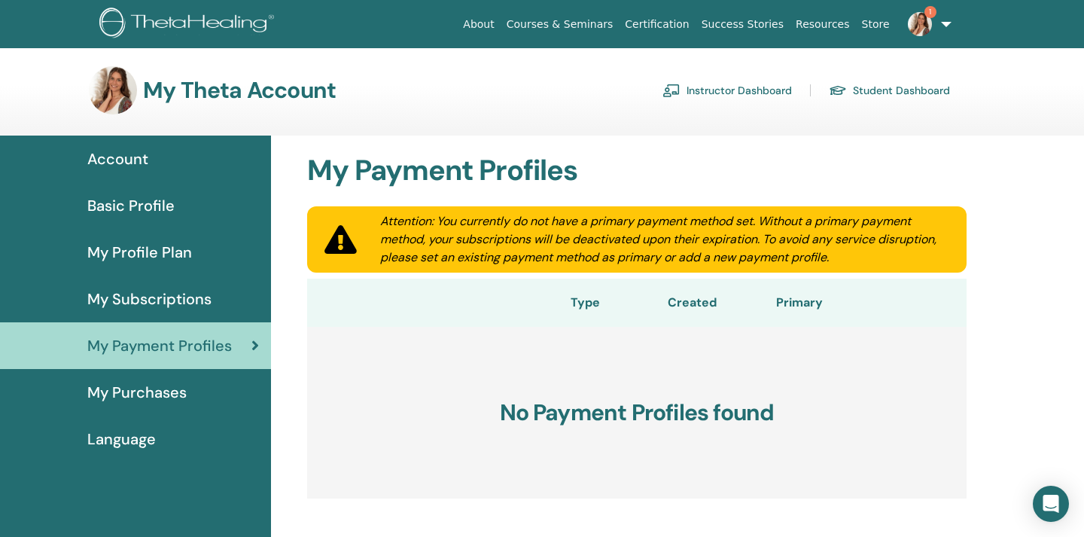
click at [181, 299] on span "My Subscriptions" at bounding box center [149, 298] width 124 height 23
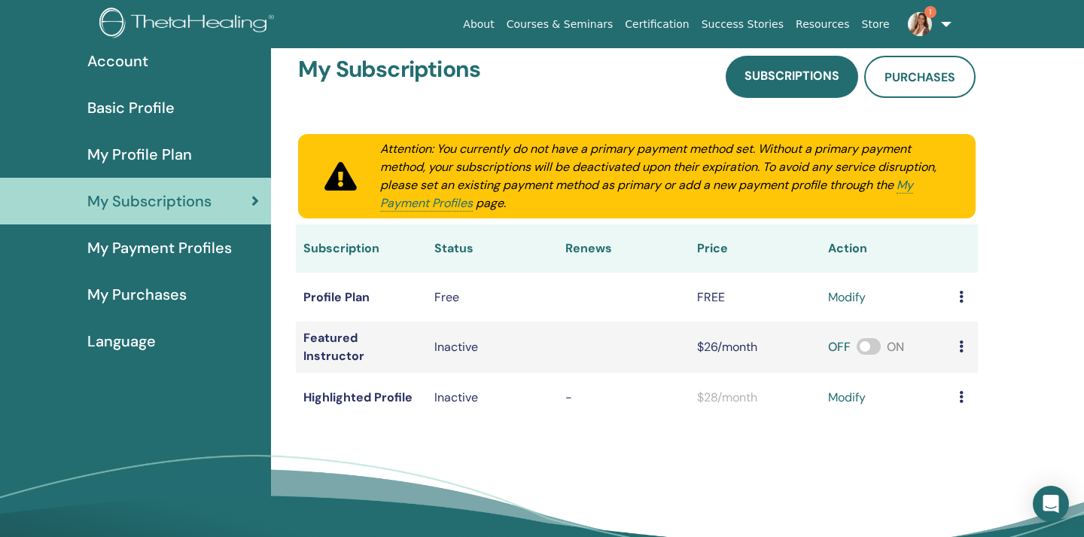
scroll to position [102, 0]
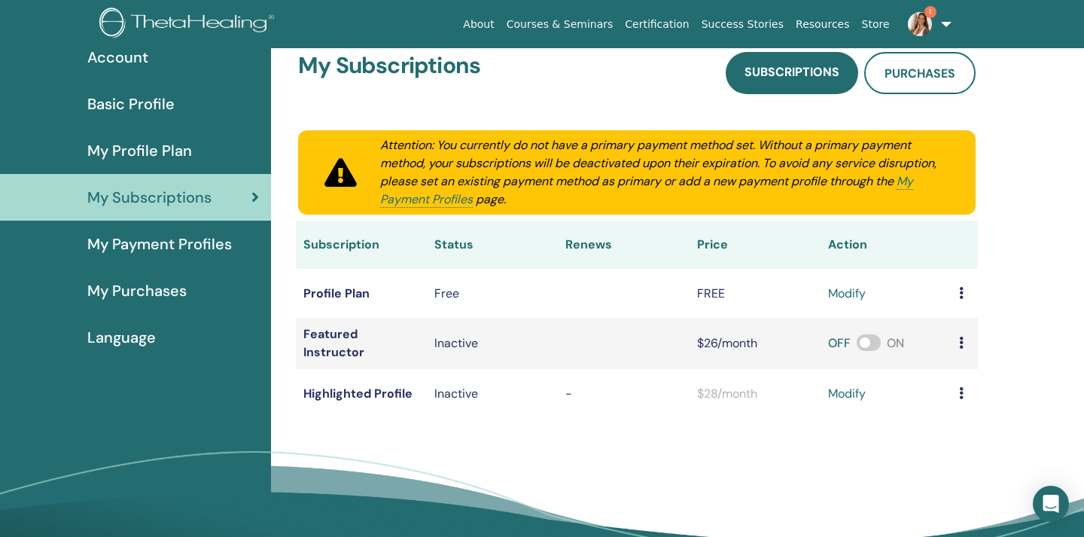
click at [160, 150] on span "My Profile Plan" at bounding box center [139, 150] width 105 height 23
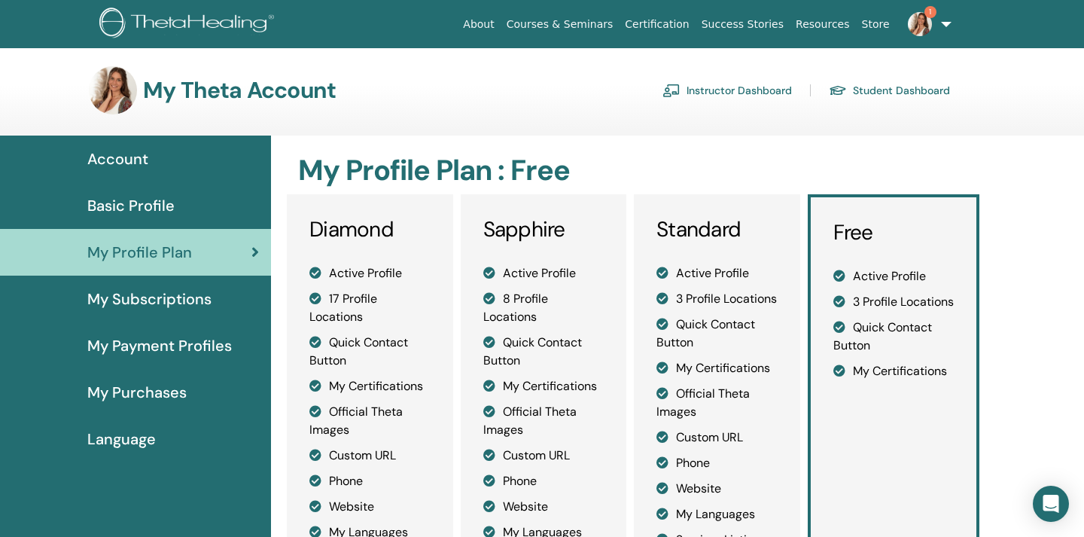
click at [135, 202] on span "Basic Profile" at bounding box center [130, 205] width 87 height 23
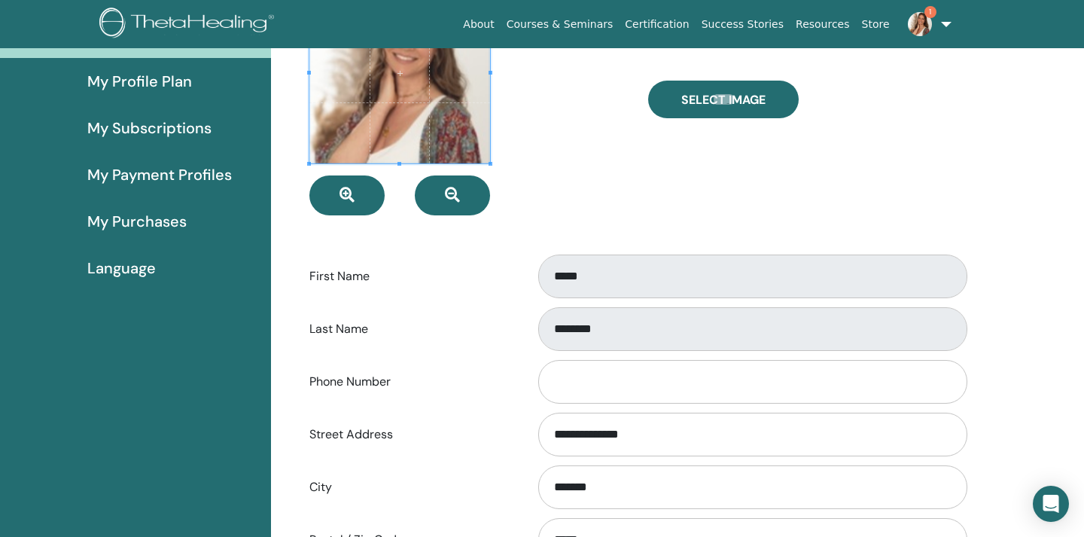
scroll to position [34, 0]
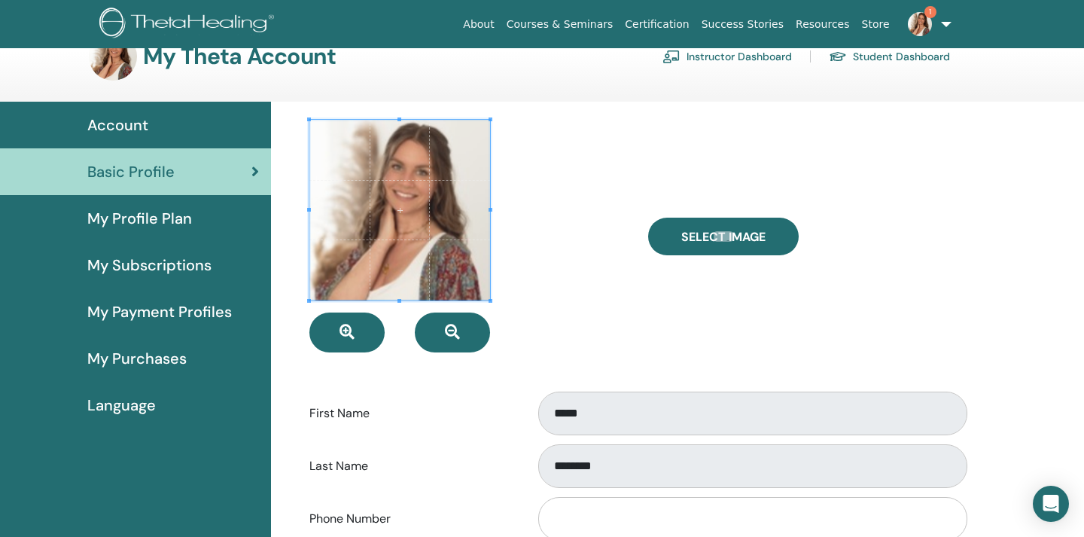
click at [182, 361] on span "My Purchases" at bounding box center [136, 358] width 99 height 23
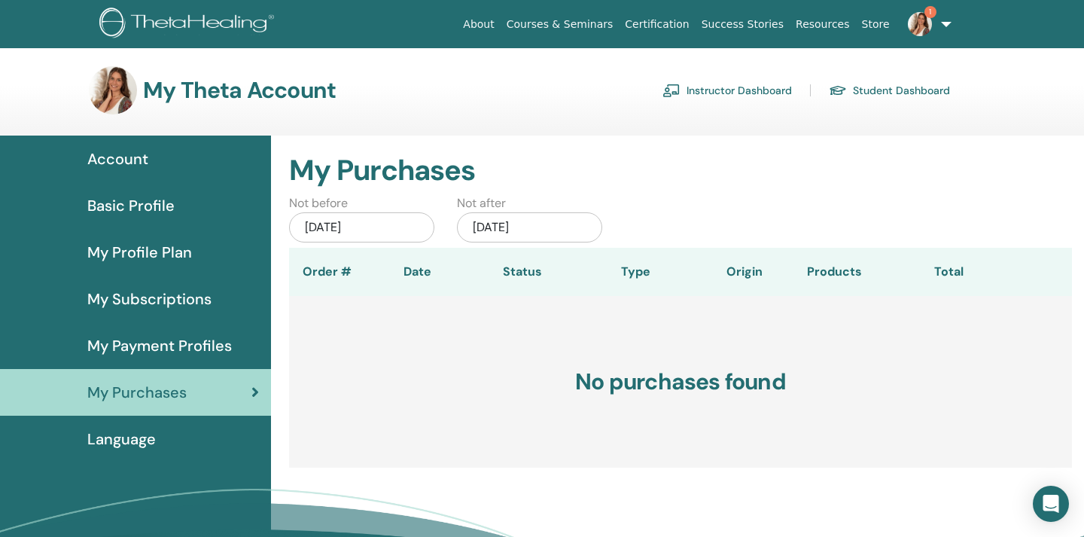
click at [167, 349] on span "My Payment Profiles" at bounding box center [159, 345] width 144 height 23
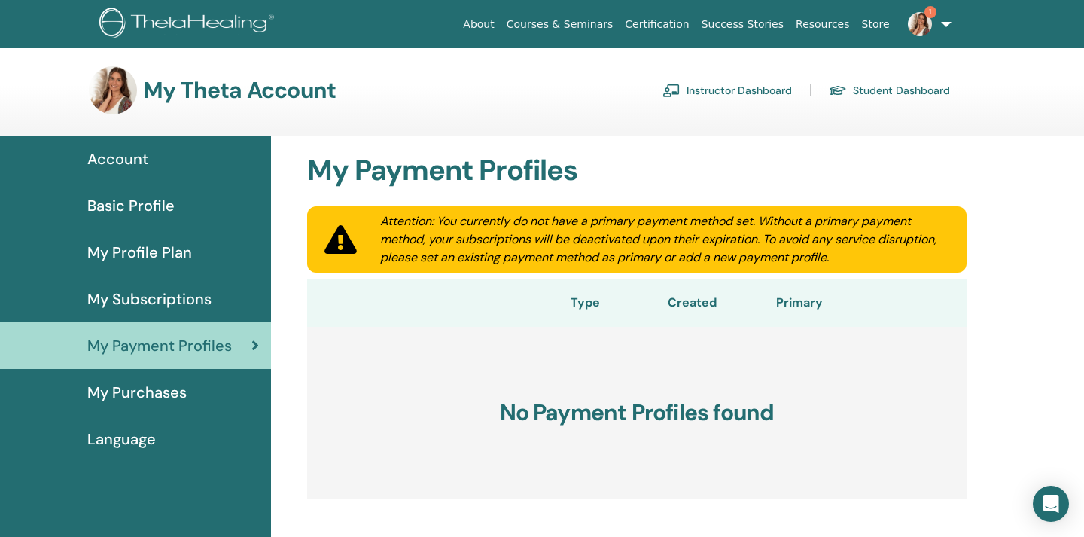
click at [175, 303] on span "My Subscriptions" at bounding box center [149, 298] width 124 height 23
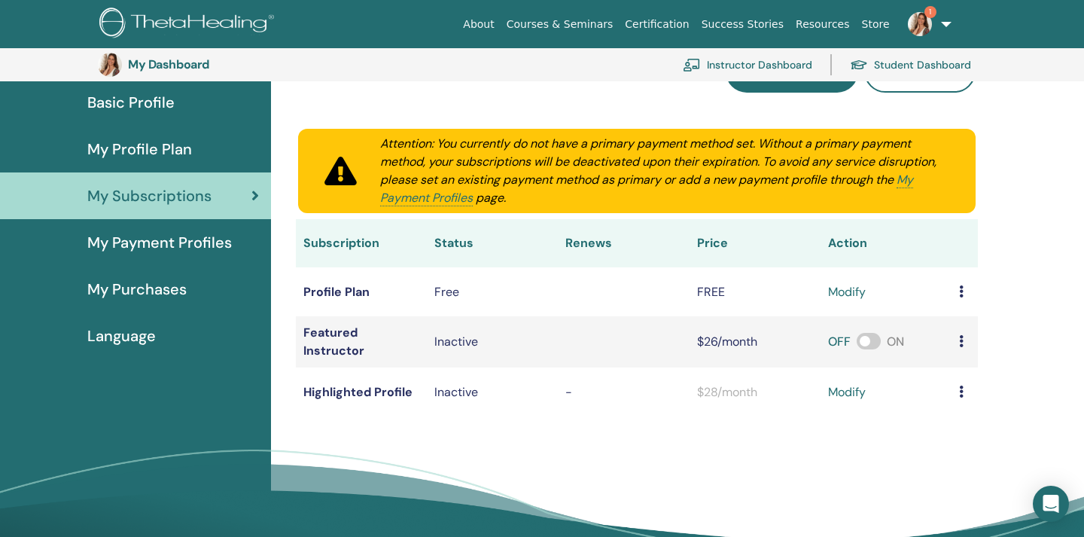
scroll to position [136, 0]
click at [959, 290] on icon at bounding box center [961, 291] width 5 height 12
click at [959, 341] on icon at bounding box center [961, 341] width 5 height 12
click at [1018, 276] on div "My Subscriptions Subscriptions Purchases Attention: You currently do not have a…" at bounding box center [677, 315] width 813 height 567
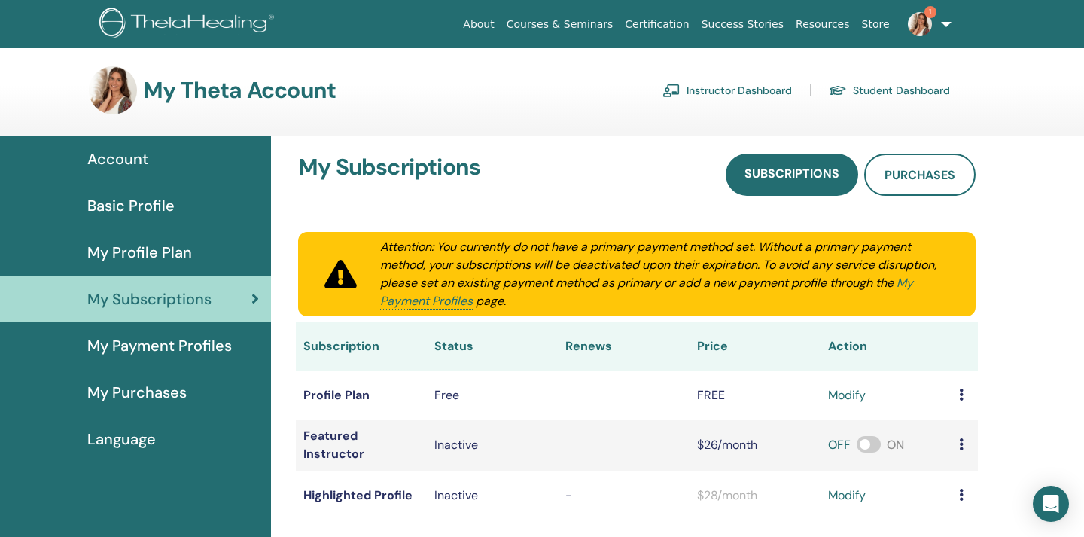
scroll to position [0, 0]
click at [934, 25] on span "1" at bounding box center [920, 23] width 36 height 12
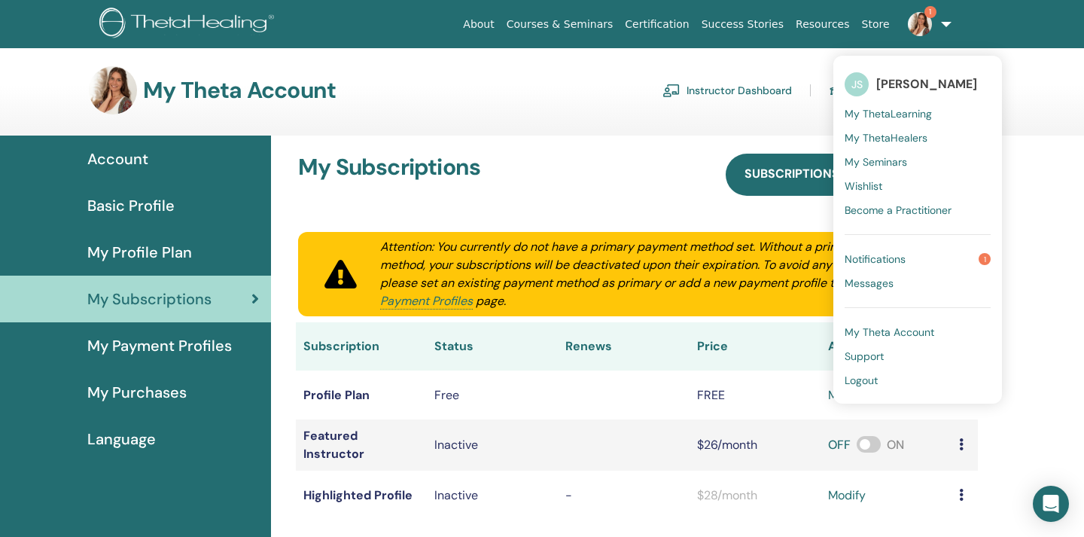
click at [888, 157] on span "My Seminars" at bounding box center [875, 162] width 62 height 14
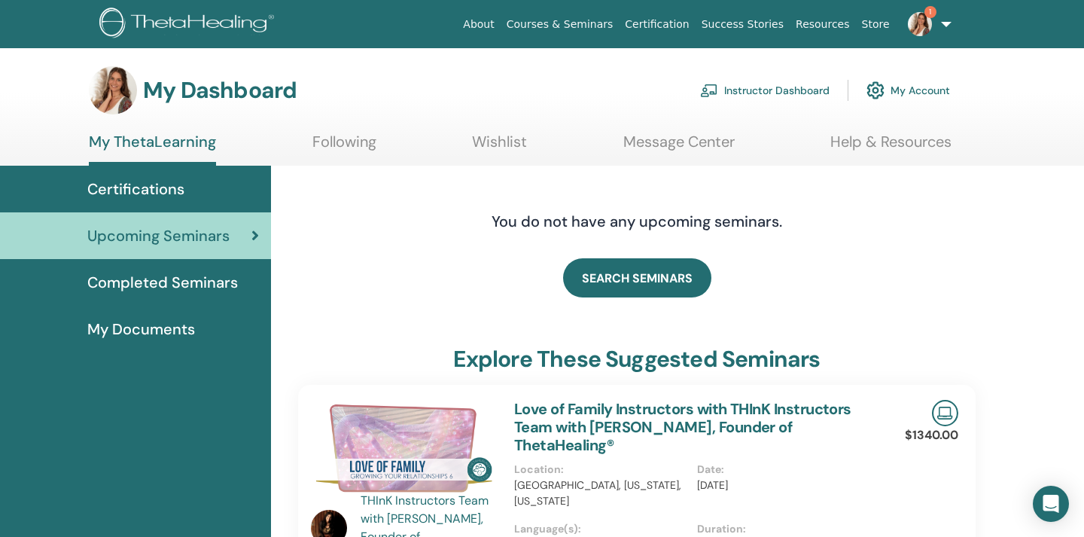
click at [771, 91] on link "Instructor Dashboard" at bounding box center [764, 90] width 129 height 33
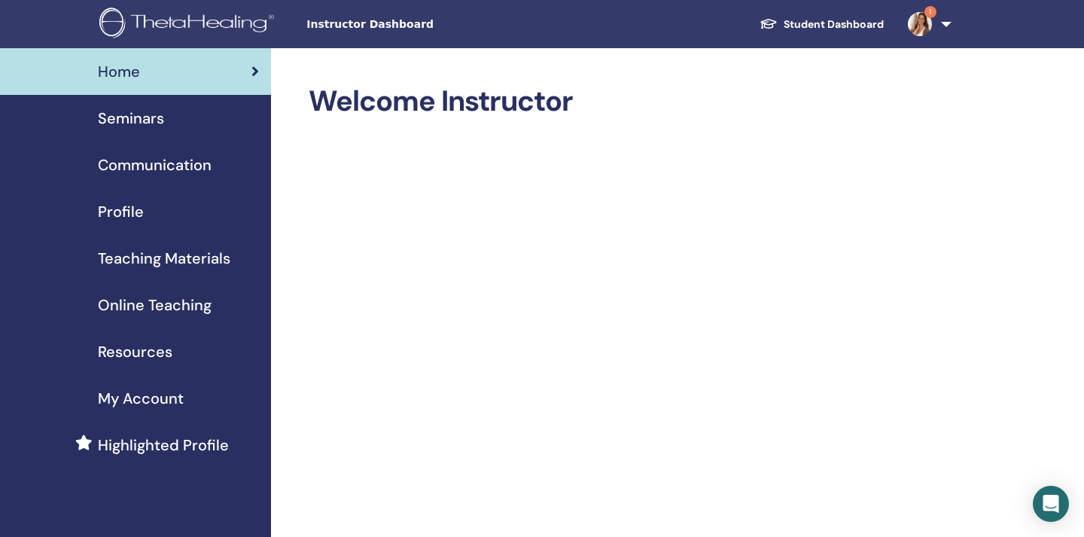
click at [132, 120] on span "Seminars" at bounding box center [131, 118] width 66 height 23
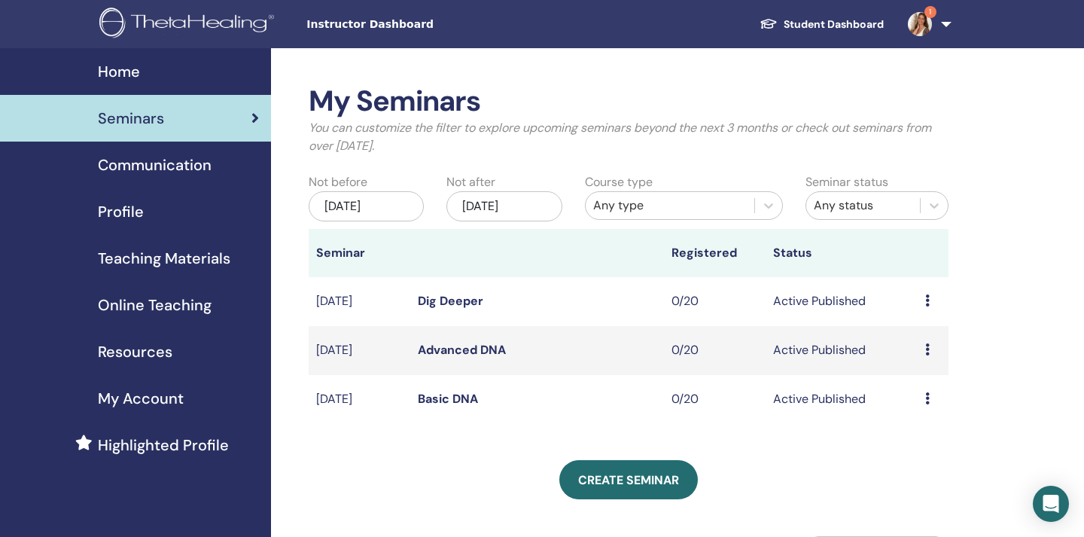
click at [926, 398] on icon at bounding box center [927, 398] width 5 height 12
click at [917, 438] on li "Edit" at bounding box center [921, 432] width 81 height 23
click at [928, 396] on icon at bounding box center [927, 398] width 5 height 12
click at [904, 430] on link "Edit" at bounding box center [907, 431] width 22 height 16
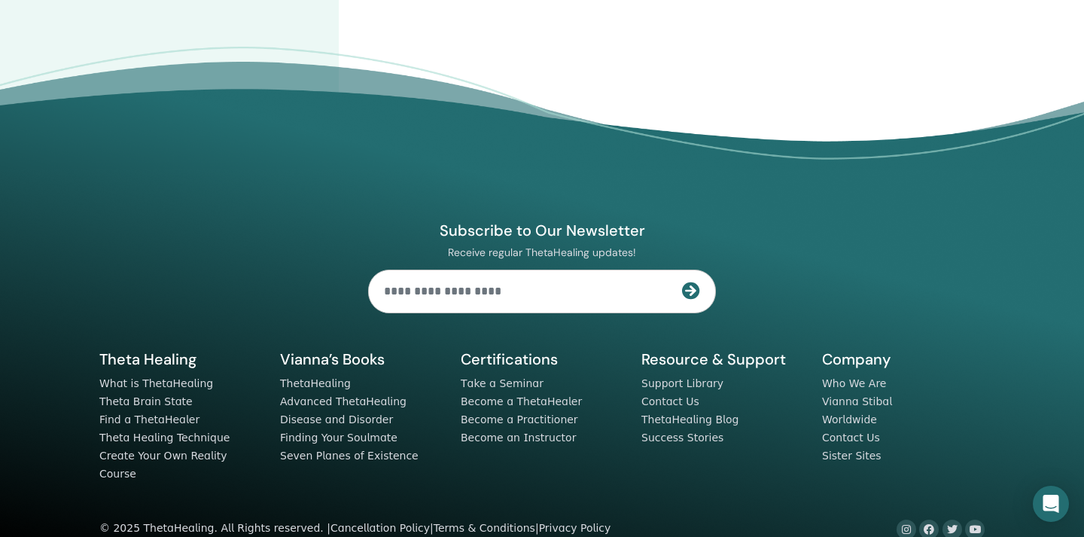
scroll to position [390, 0]
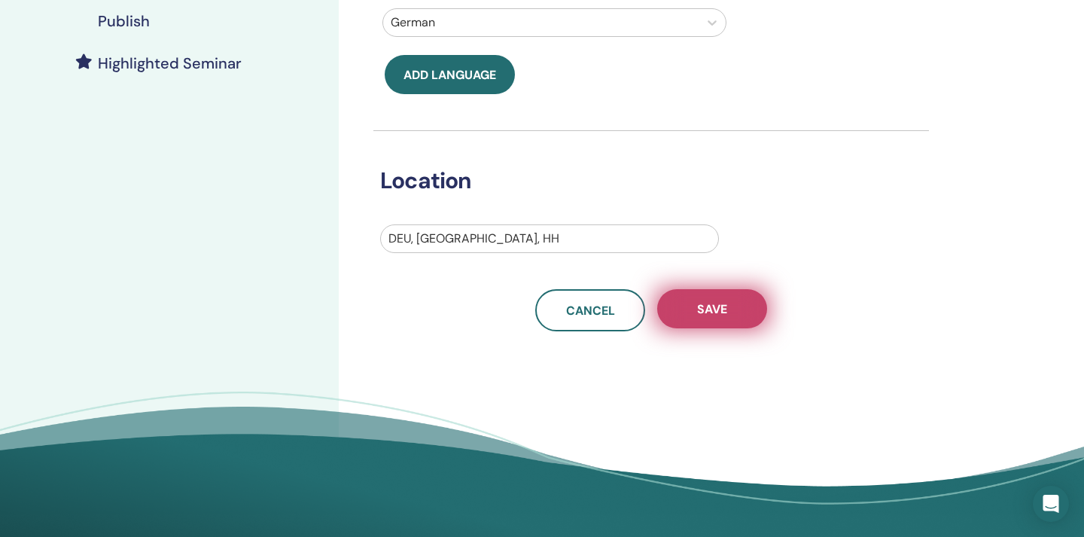
click at [692, 312] on button "Save" at bounding box center [712, 308] width 110 height 39
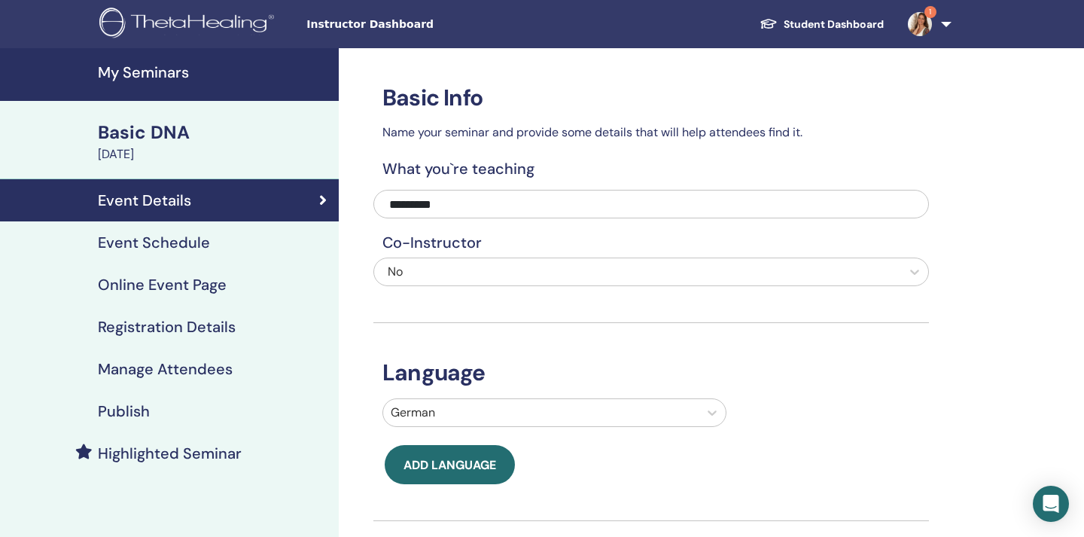
click at [241, 243] on div "Event Schedule" at bounding box center [169, 242] width 315 height 18
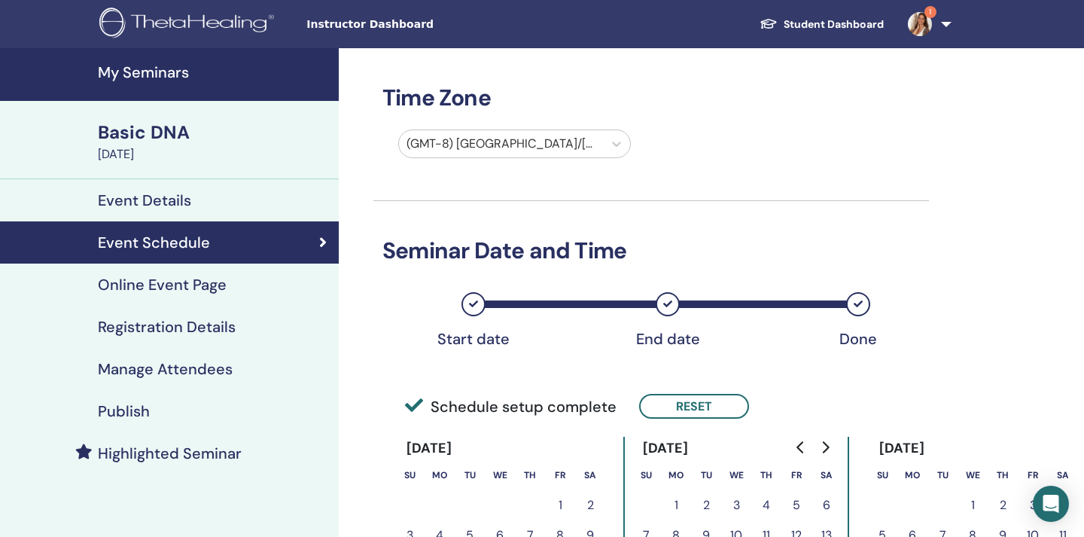
click at [236, 326] on div "Registration Details" at bounding box center [169, 327] width 315 height 18
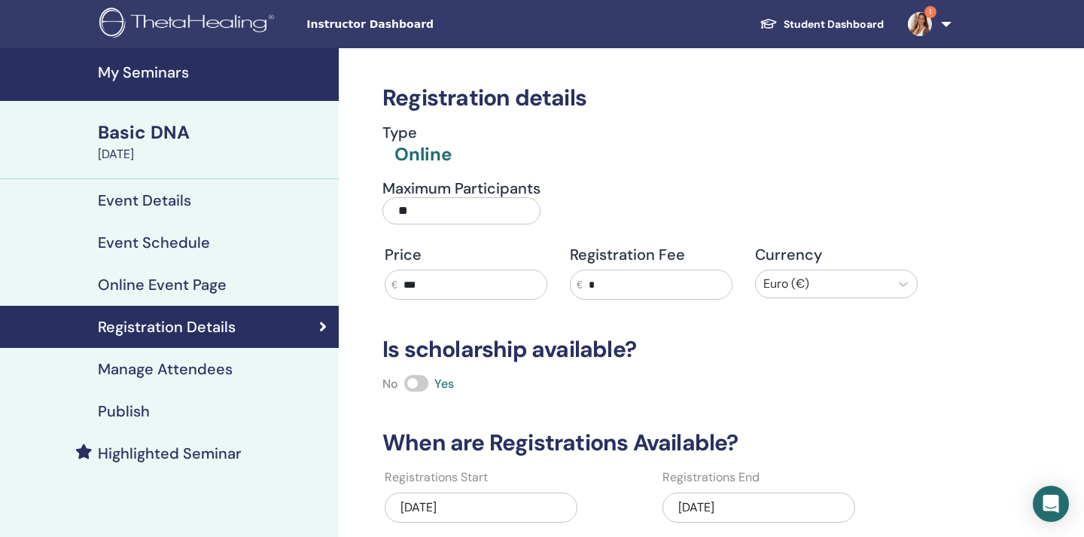
click at [231, 403] on div "Publish" at bounding box center [169, 411] width 315 height 18
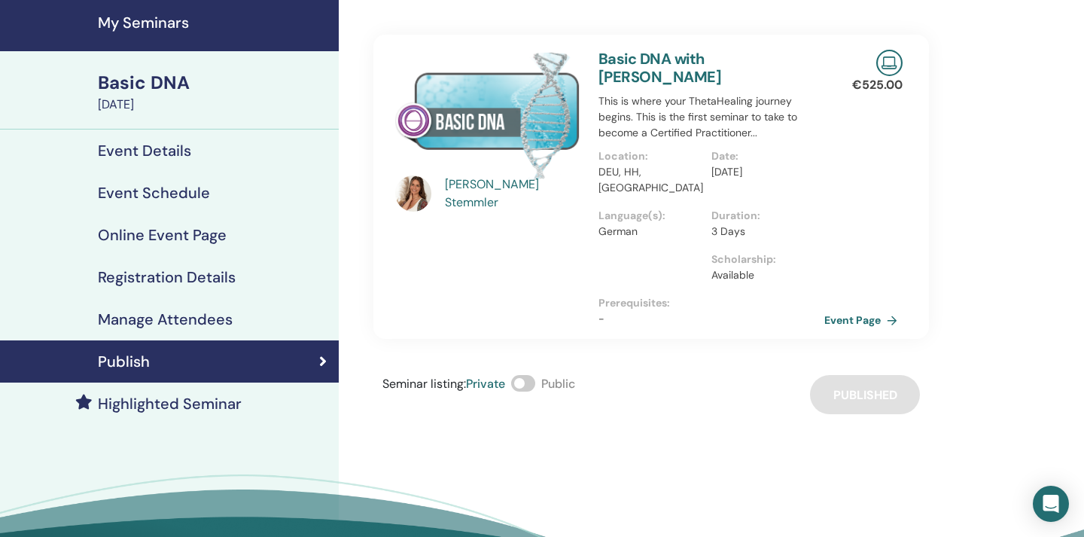
scroll to position [84, 0]
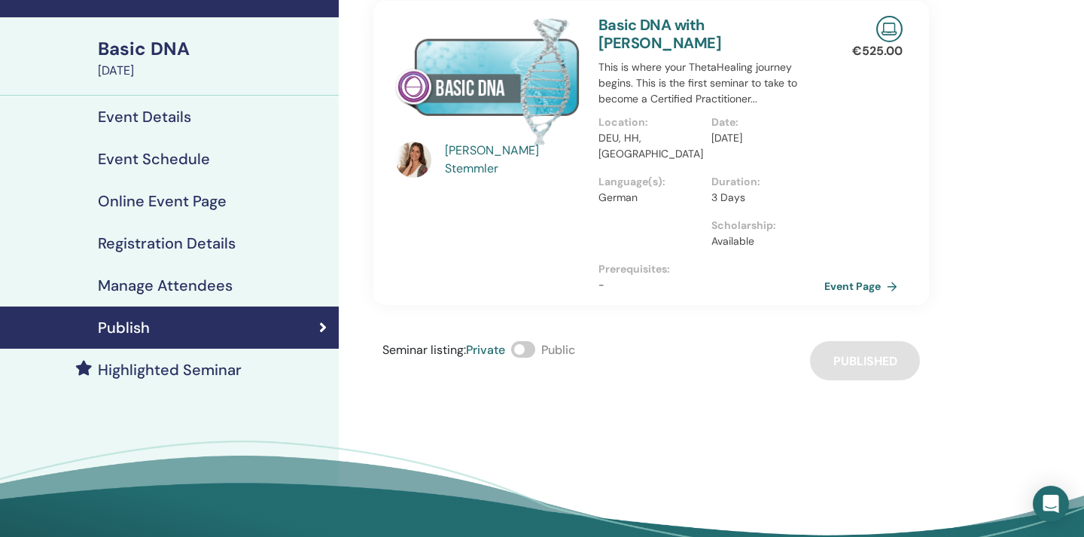
click at [233, 366] on h4 "Highlighted Seminar" at bounding box center [170, 369] width 144 height 18
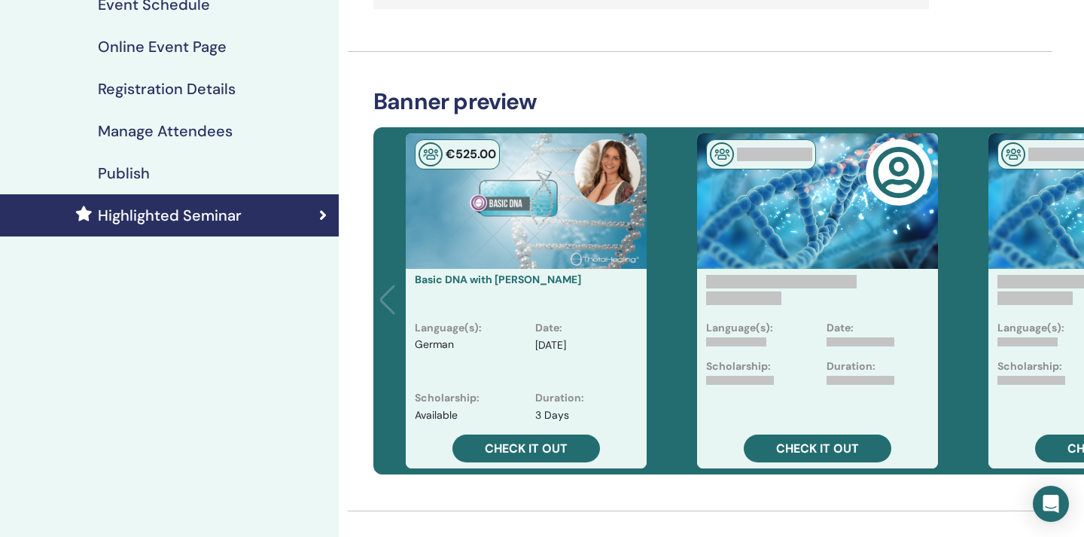
scroll to position [236, 0]
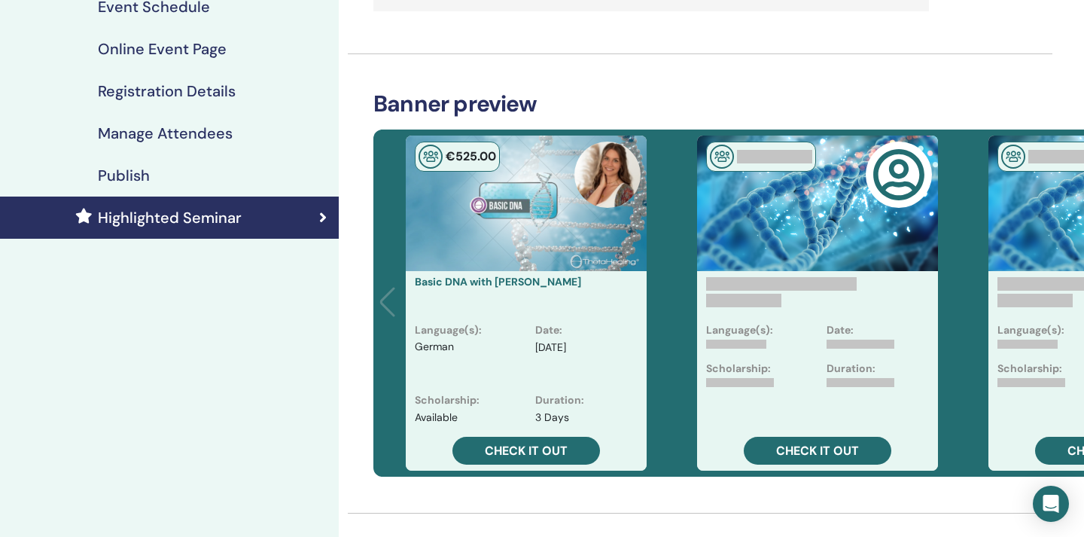
click at [254, 167] on div "Publish" at bounding box center [169, 175] width 315 height 18
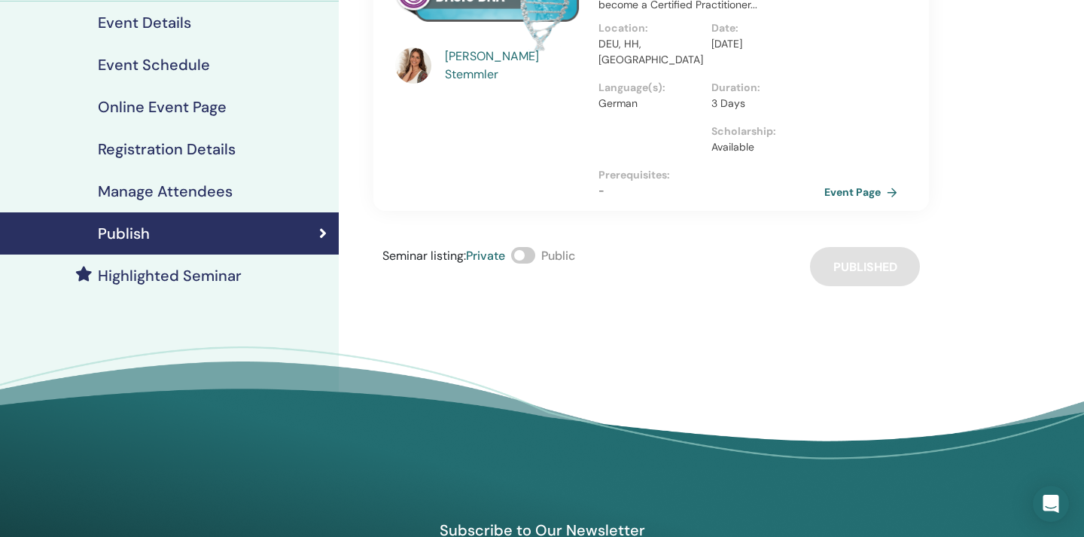
scroll to position [177, 0]
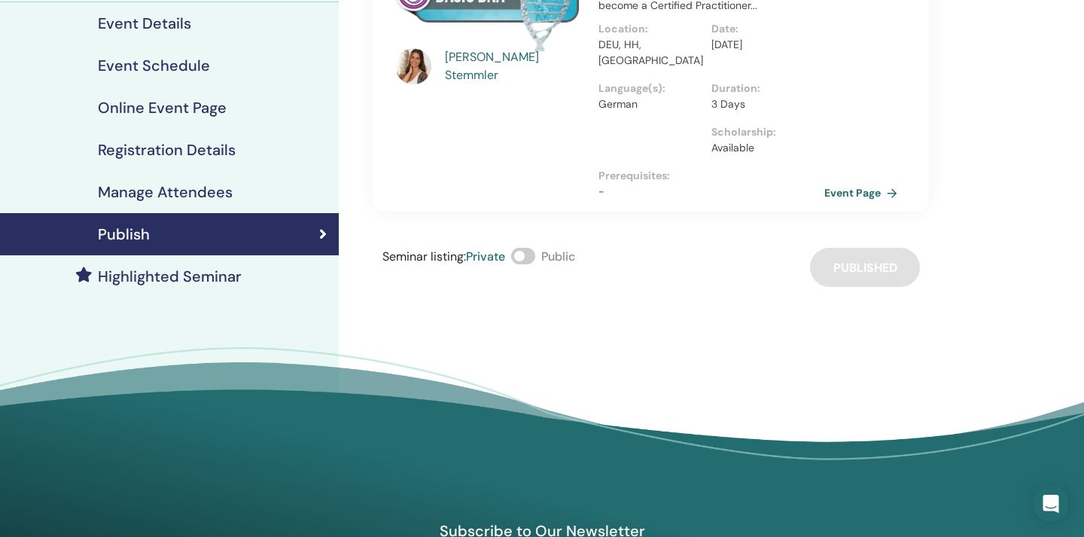
click at [531, 248] on span at bounding box center [523, 256] width 24 height 17
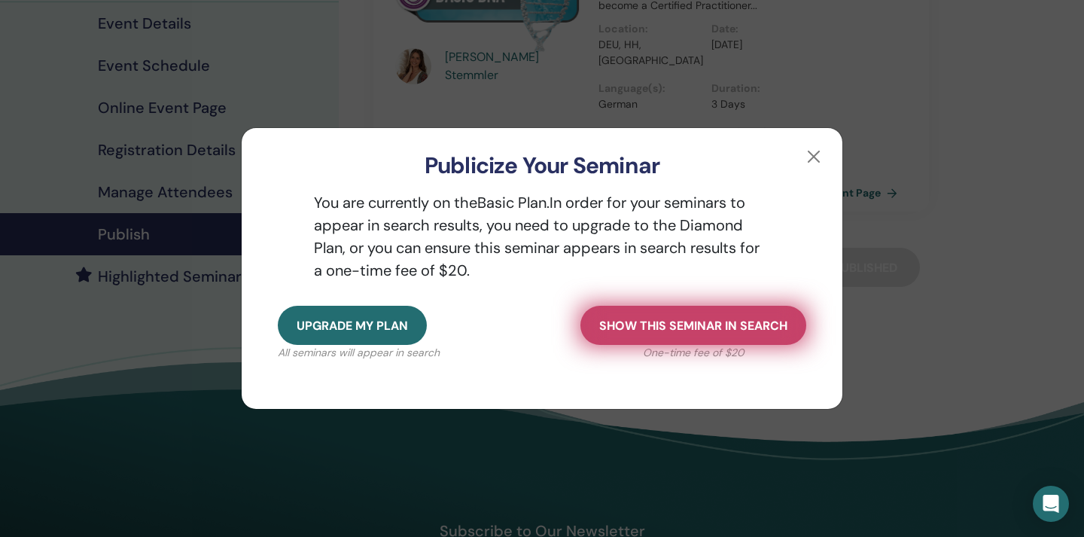
click at [705, 330] on span "Show this seminar in search" at bounding box center [693, 326] width 188 height 16
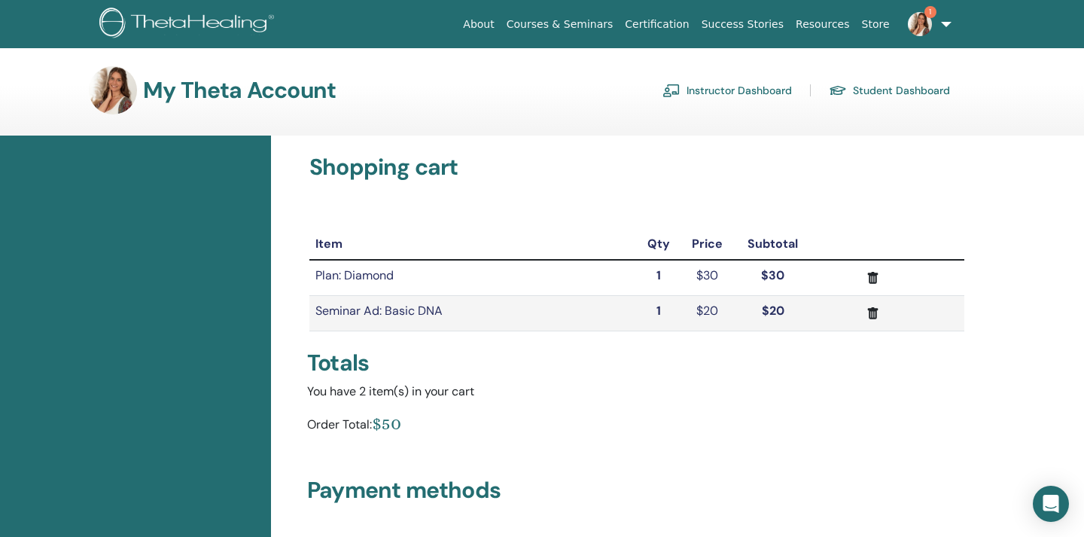
scroll to position [9, 0]
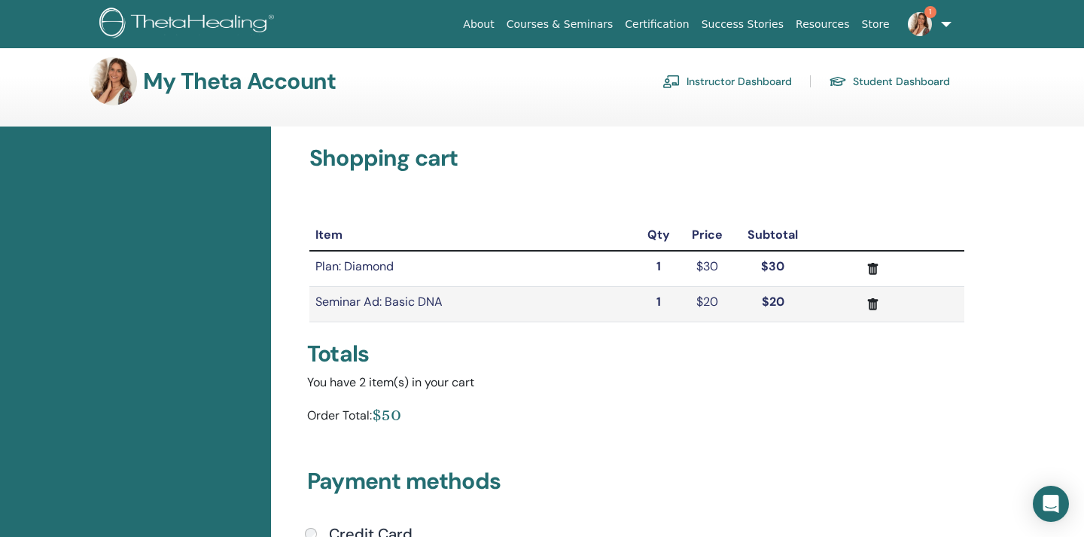
click at [874, 269] on icon "submit" at bounding box center [873, 269] width 11 height 12
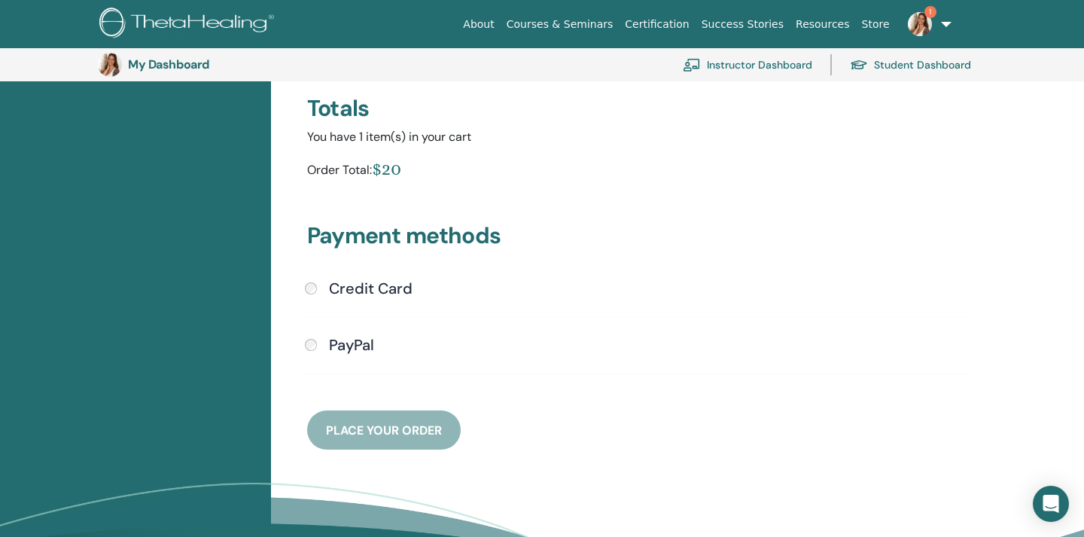
scroll to position [272, 0]
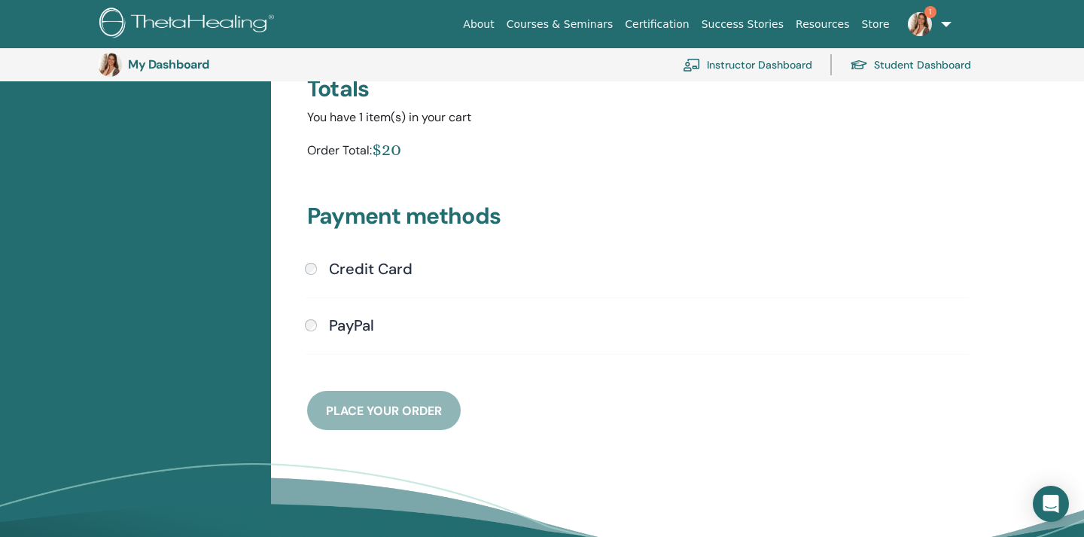
click at [404, 268] on h4 "Credit Card" at bounding box center [371, 269] width 84 height 18
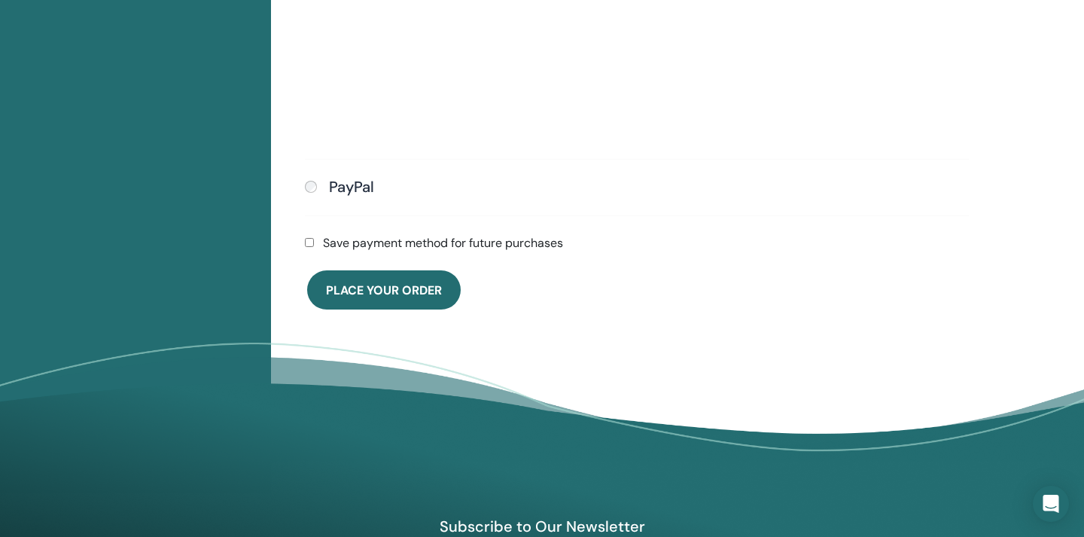
scroll to position [578, 0]
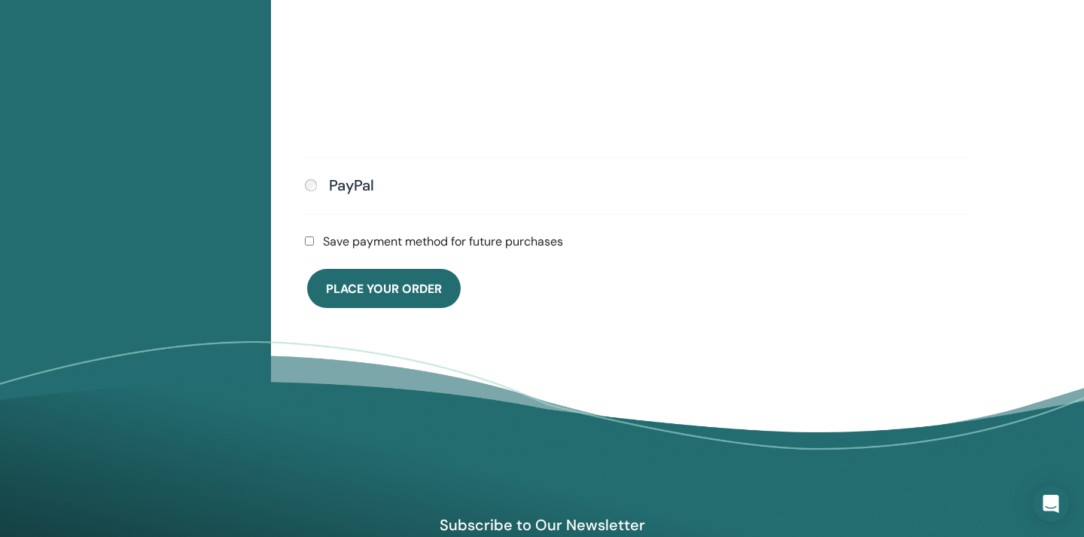
click at [424, 237] on label "Save payment method for future purchases" at bounding box center [443, 242] width 240 height 18
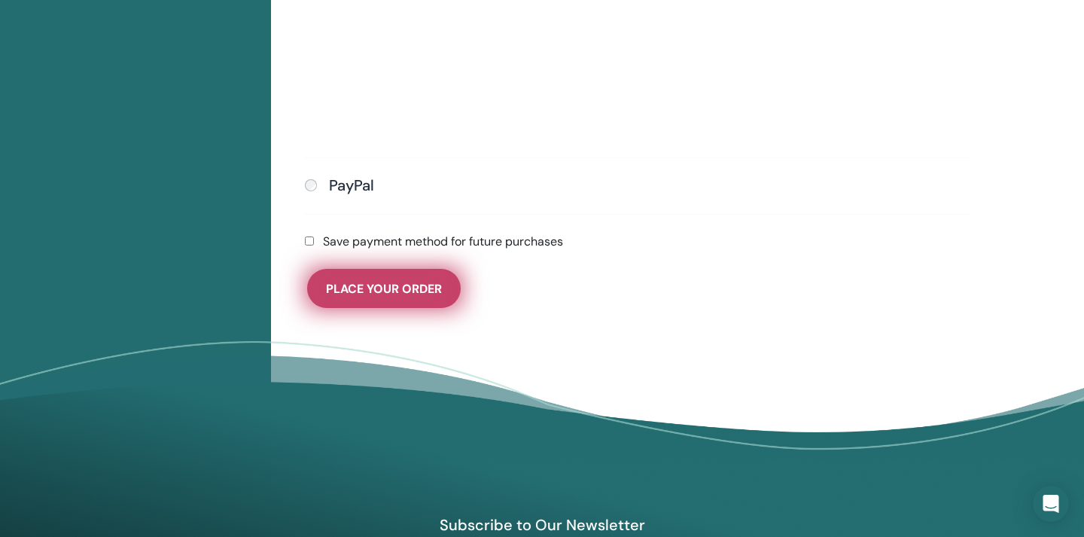
click at [417, 284] on span "Place Your Order" at bounding box center [384, 289] width 116 height 16
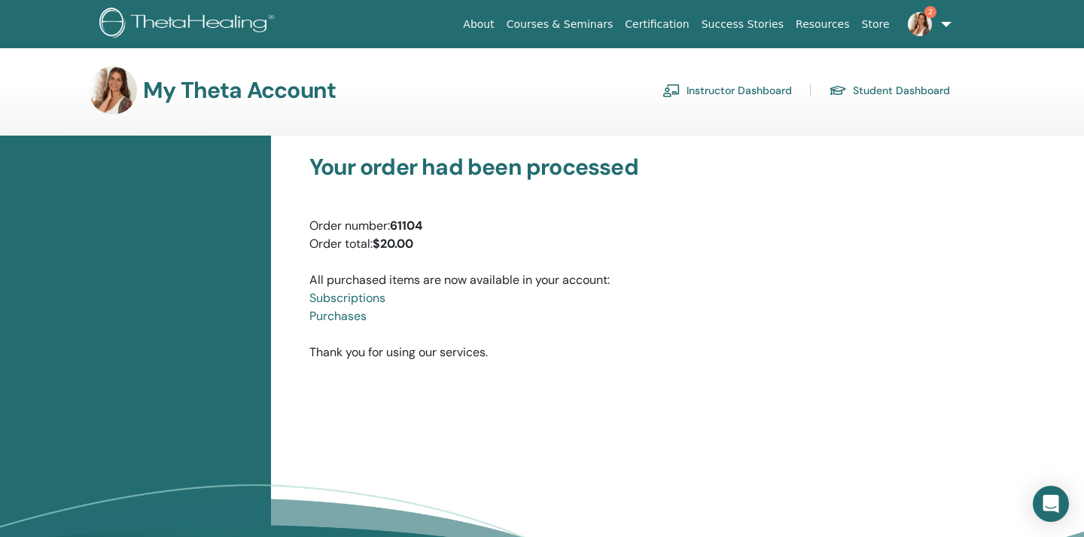
click at [754, 90] on link "Instructor Dashboard" at bounding box center [726, 90] width 129 height 24
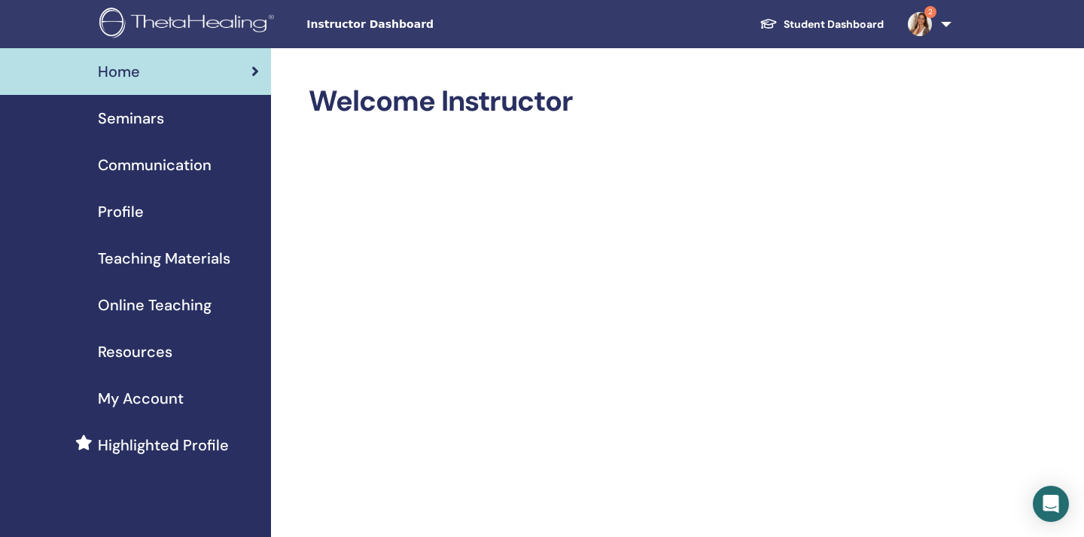
click at [156, 120] on span "Seminars" at bounding box center [131, 118] width 66 height 23
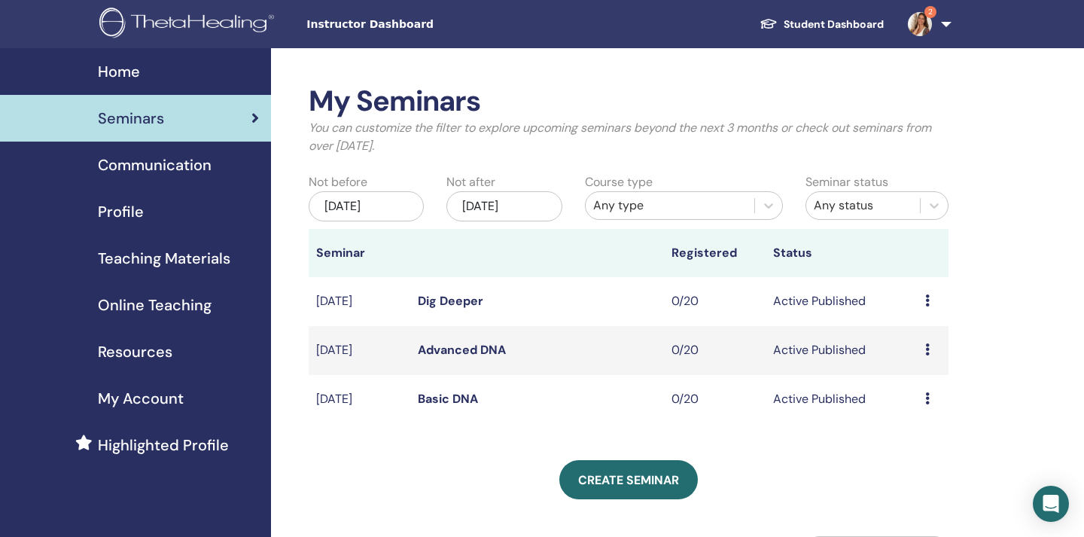
click at [927, 348] on icon at bounding box center [927, 349] width 5 height 12
click at [909, 380] on link "Edit" at bounding box center [906, 383] width 22 height 16
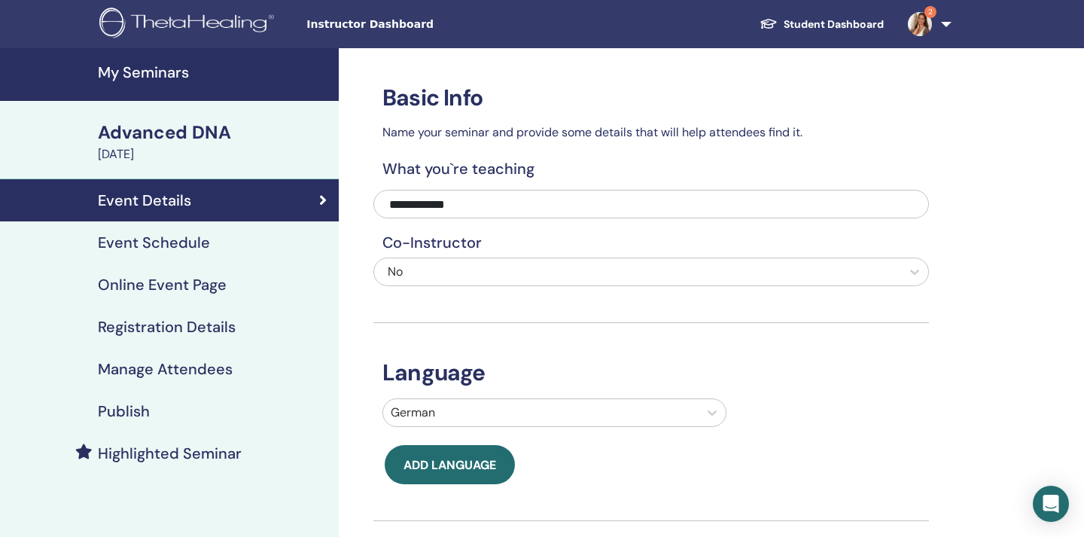
click at [163, 409] on div "Publish" at bounding box center [169, 411] width 315 height 18
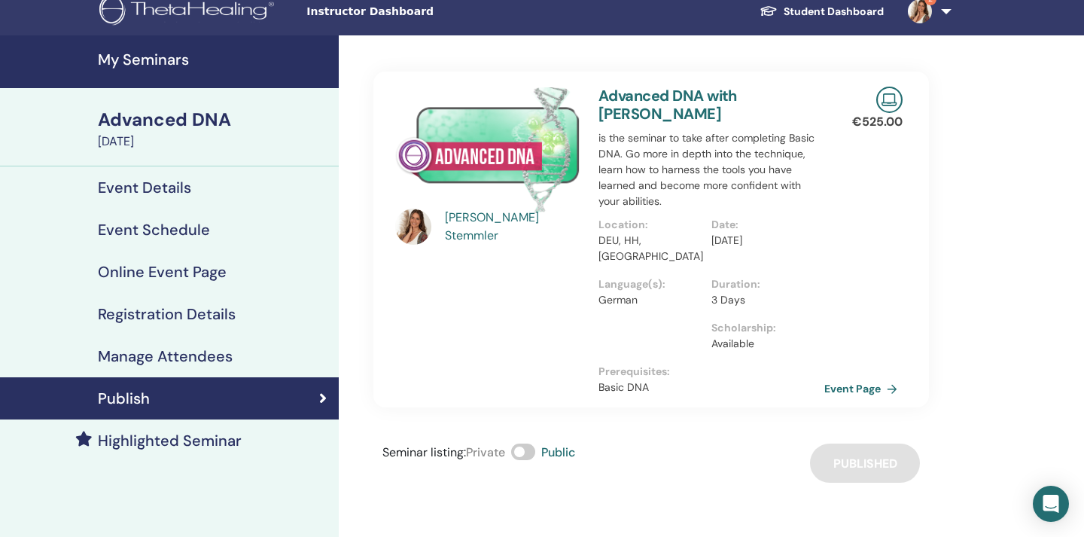
scroll to position [14, 0]
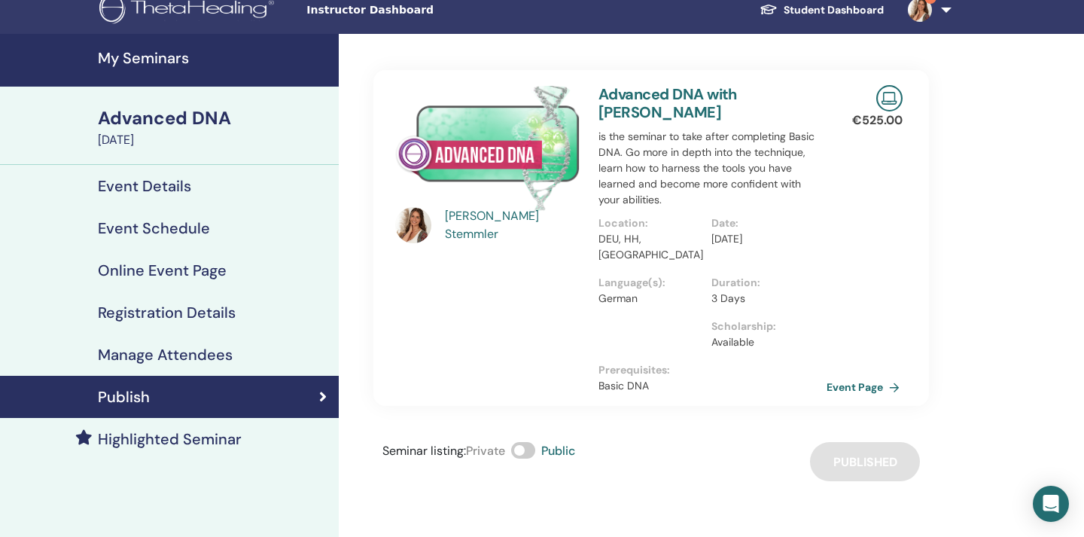
click at [867, 376] on link "Event Page" at bounding box center [865, 387] width 79 height 23
click at [151, 57] on h4 "My Seminars" at bounding box center [214, 58] width 232 height 18
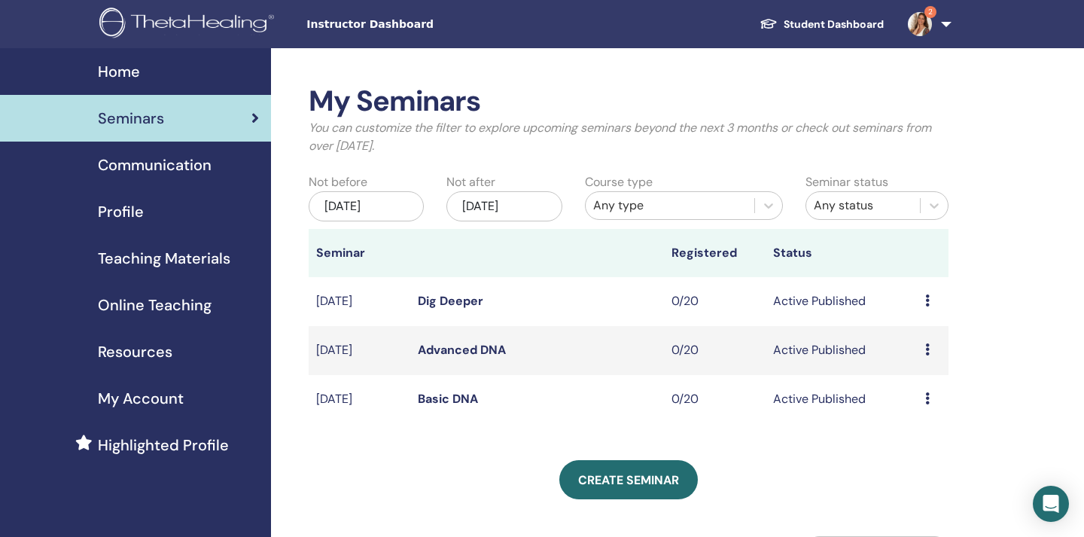
click at [926, 299] on icon at bounding box center [927, 300] width 5 height 12
click at [909, 332] on link "Edit" at bounding box center [904, 334] width 22 height 16
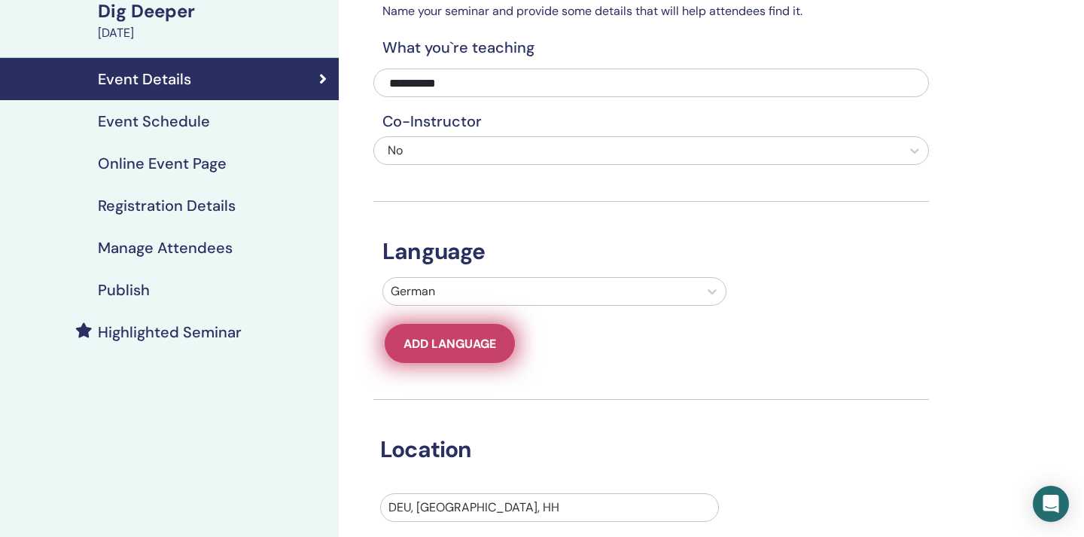
scroll to position [117, 0]
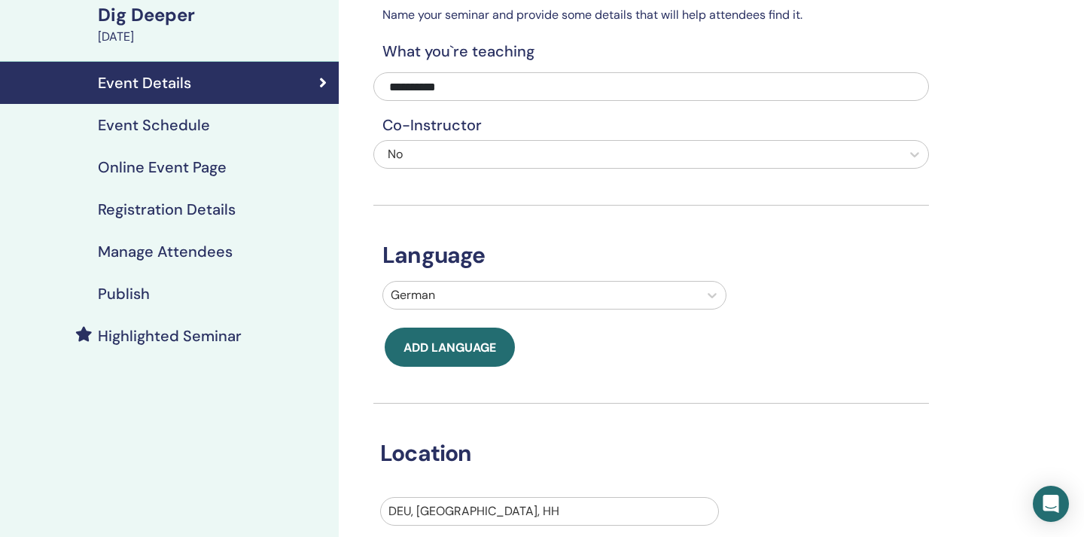
click at [207, 299] on div "Publish" at bounding box center [169, 293] width 315 height 18
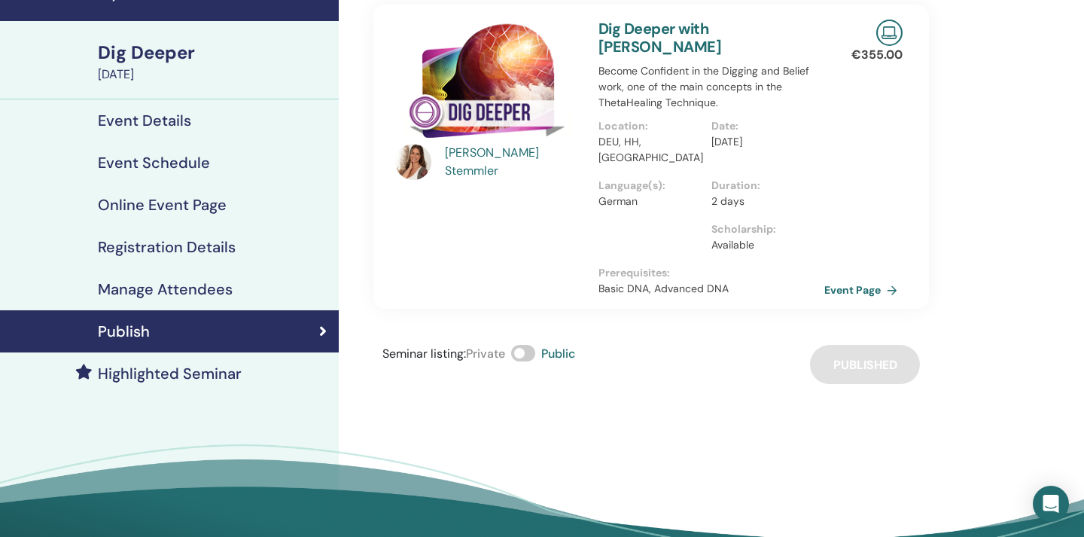
scroll to position [69, 0]
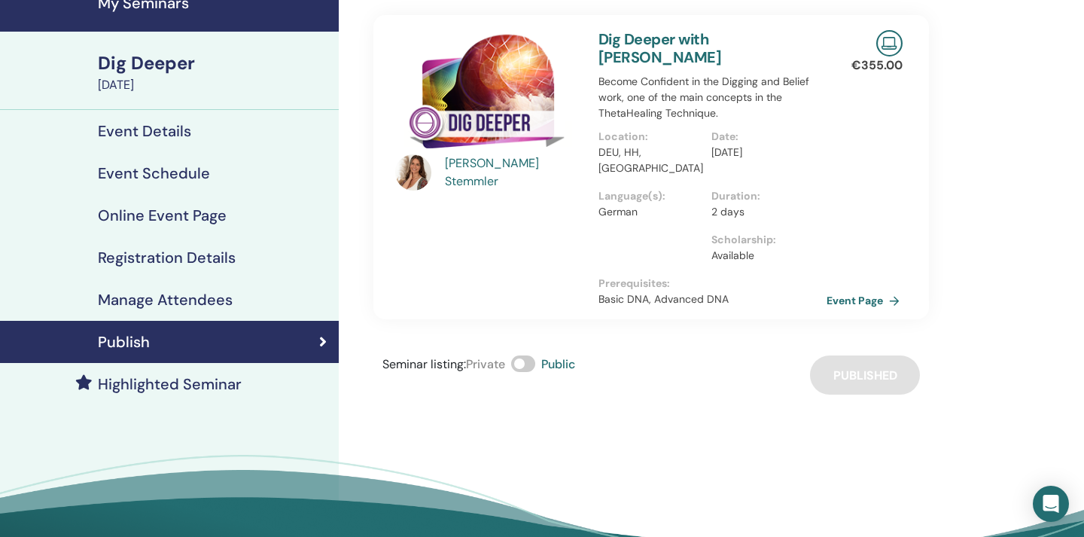
click at [849, 289] on link "Event Page" at bounding box center [865, 300] width 79 height 23
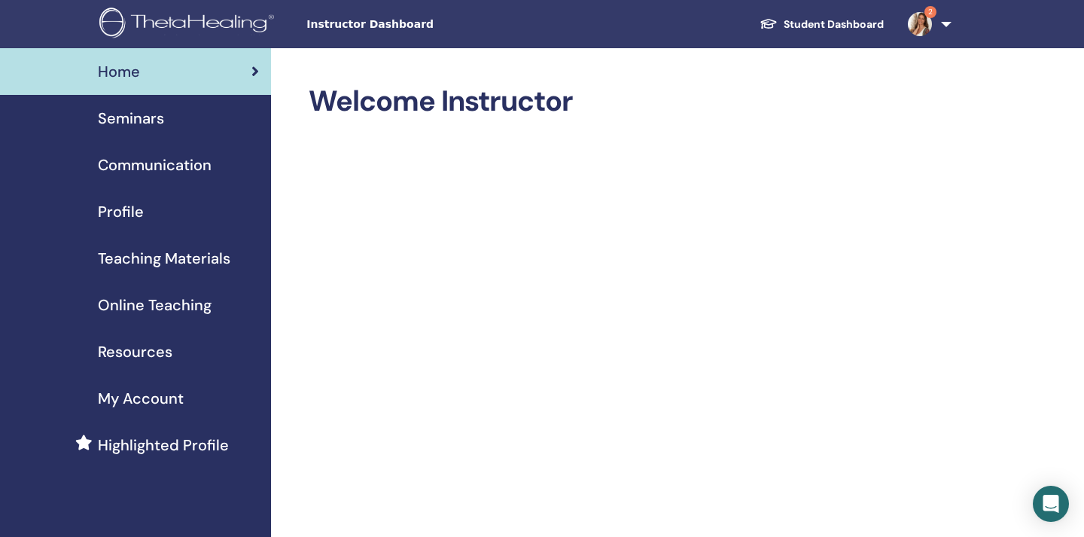
click at [134, 117] on span "Seminars" at bounding box center [131, 118] width 66 height 23
